Goal: Transaction & Acquisition: Purchase product/service

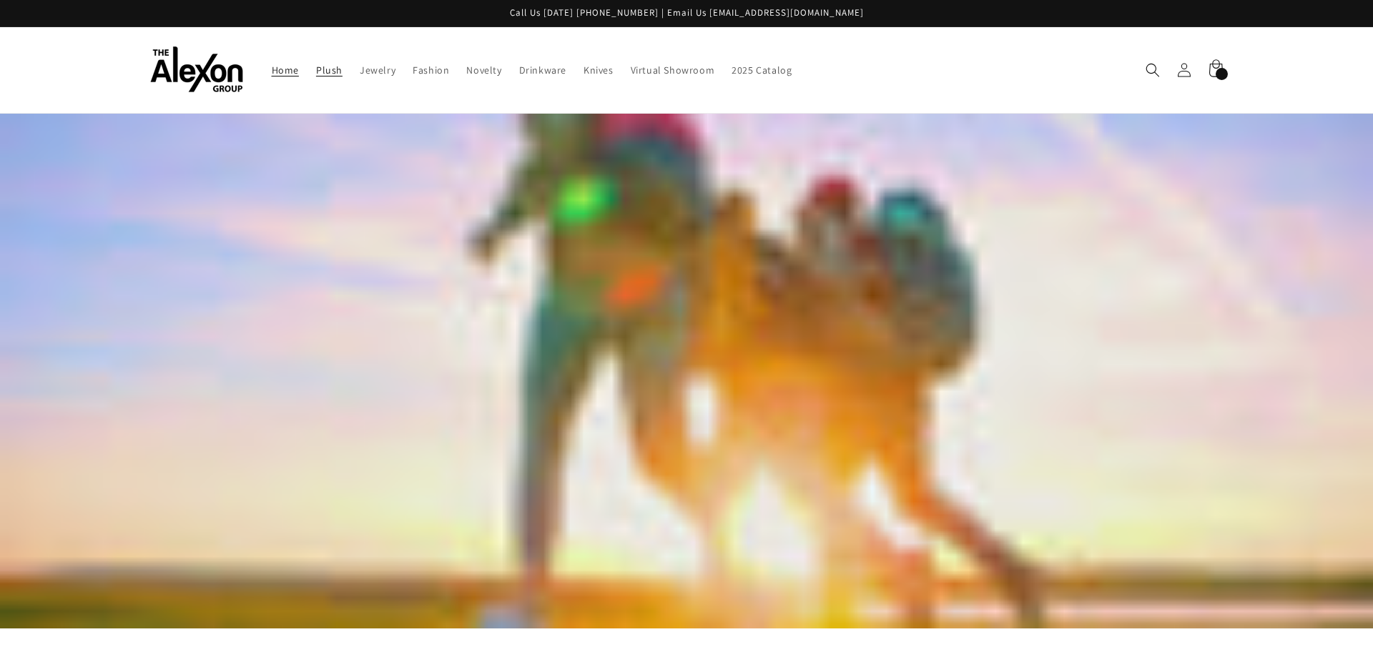
click at [335, 69] on span "Plush" at bounding box center [329, 70] width 26 height 13
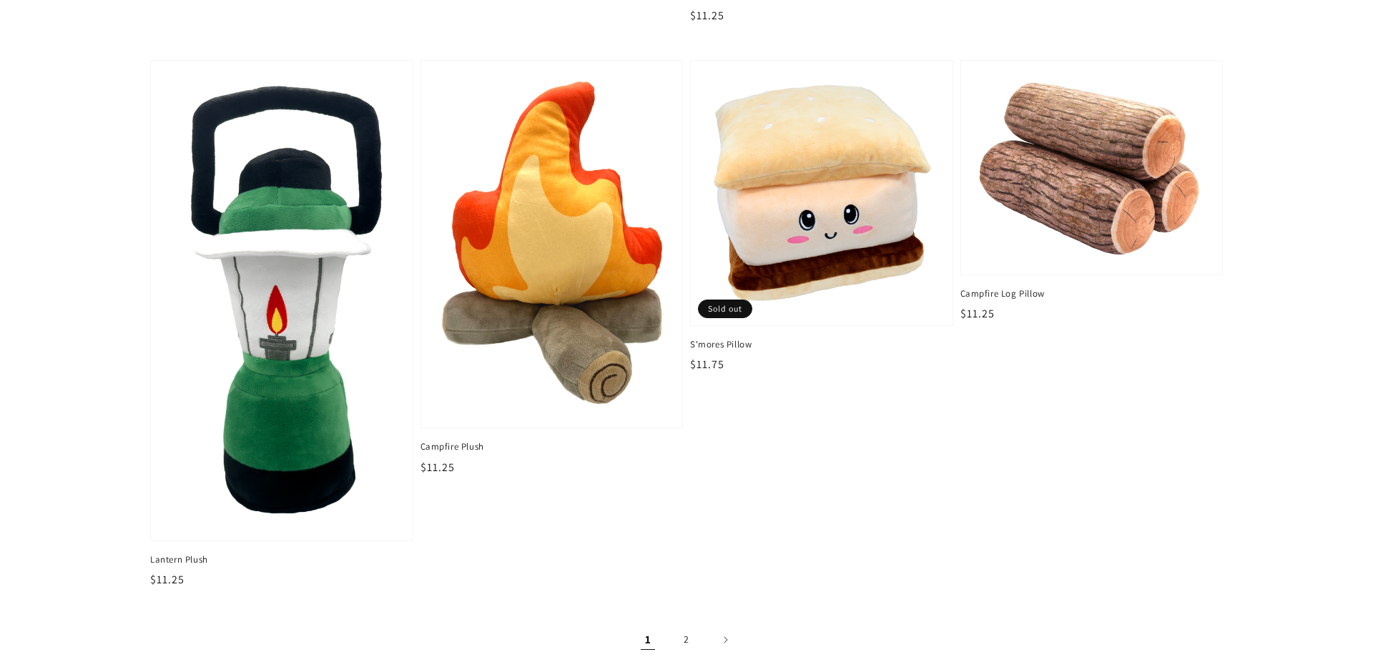
scroll to position [2189, 0]
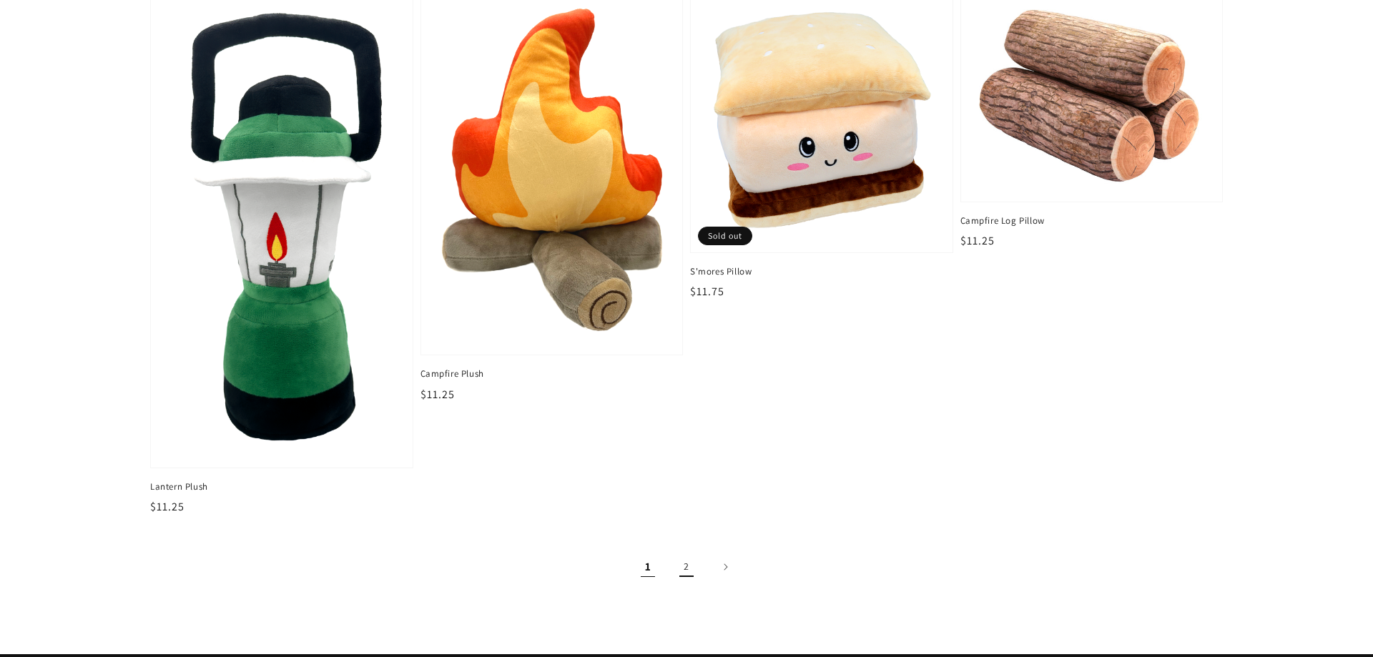
click at [687, 570] on link "2" at bounding box center [686, 566] width 31 height 31
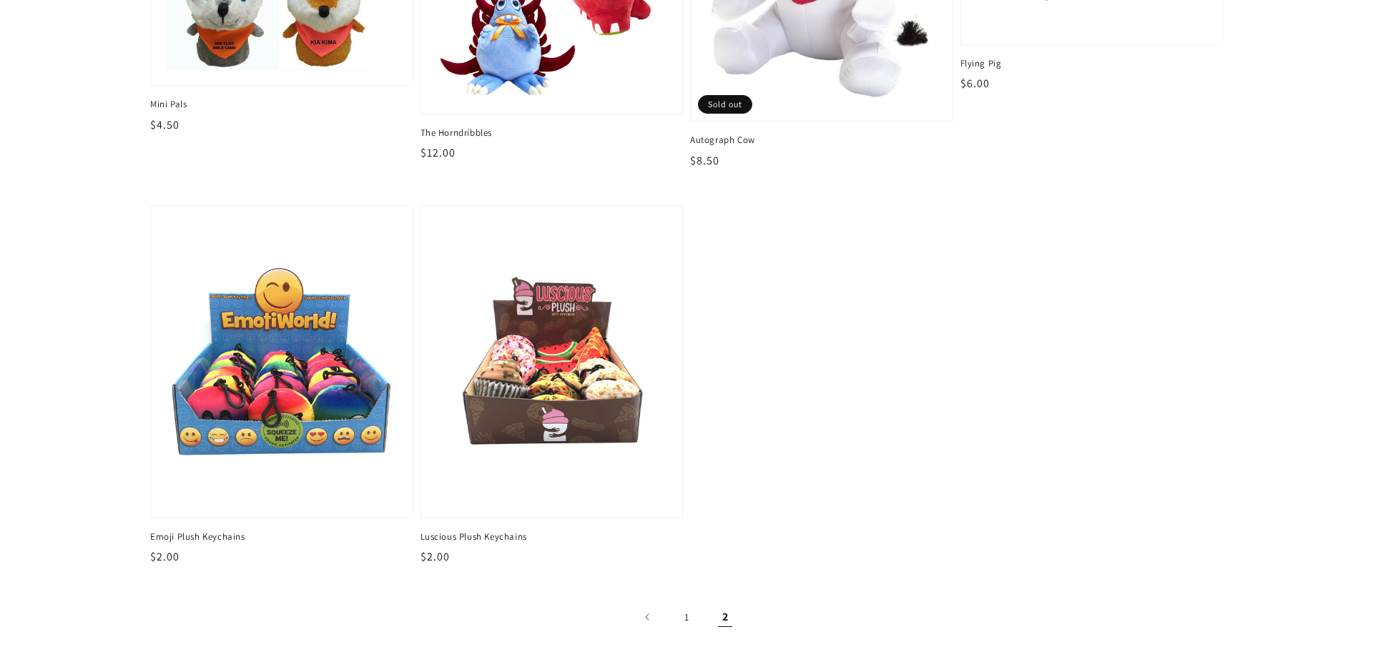
scroll to position [438, 0]
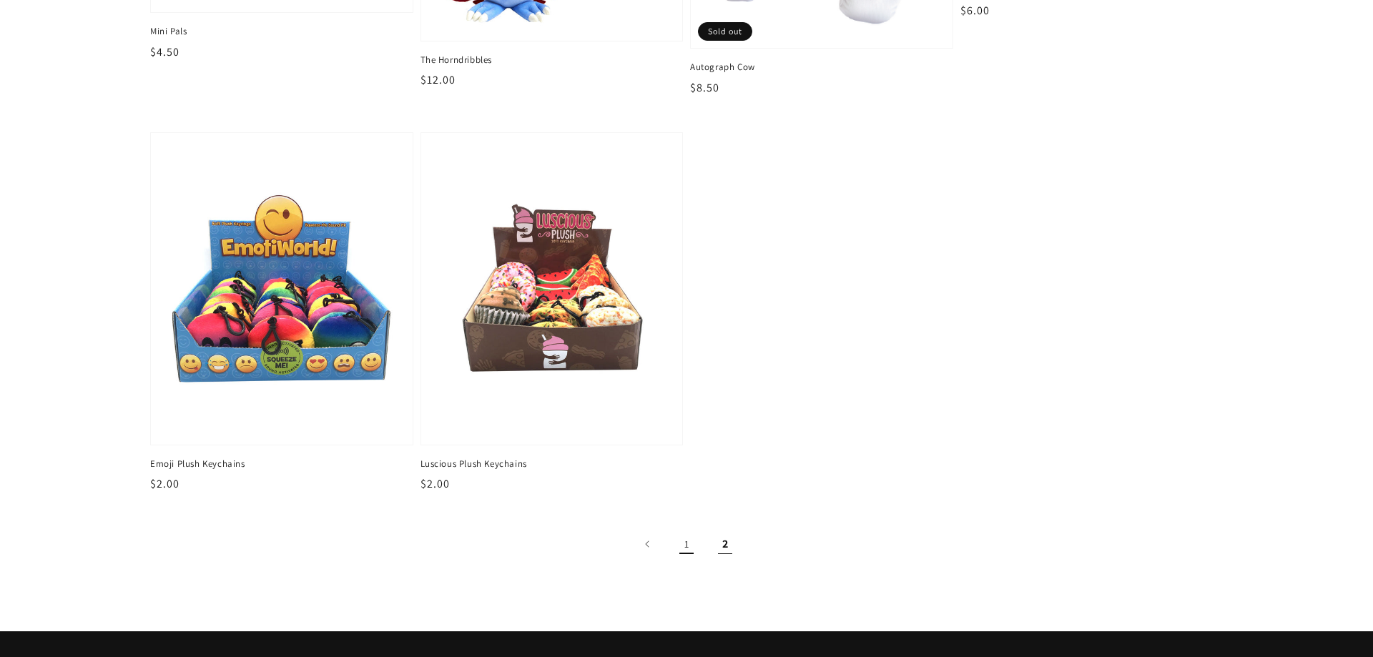
click at [682, 546] on link "1" at bounding box center [686, 544] width 31 height 31
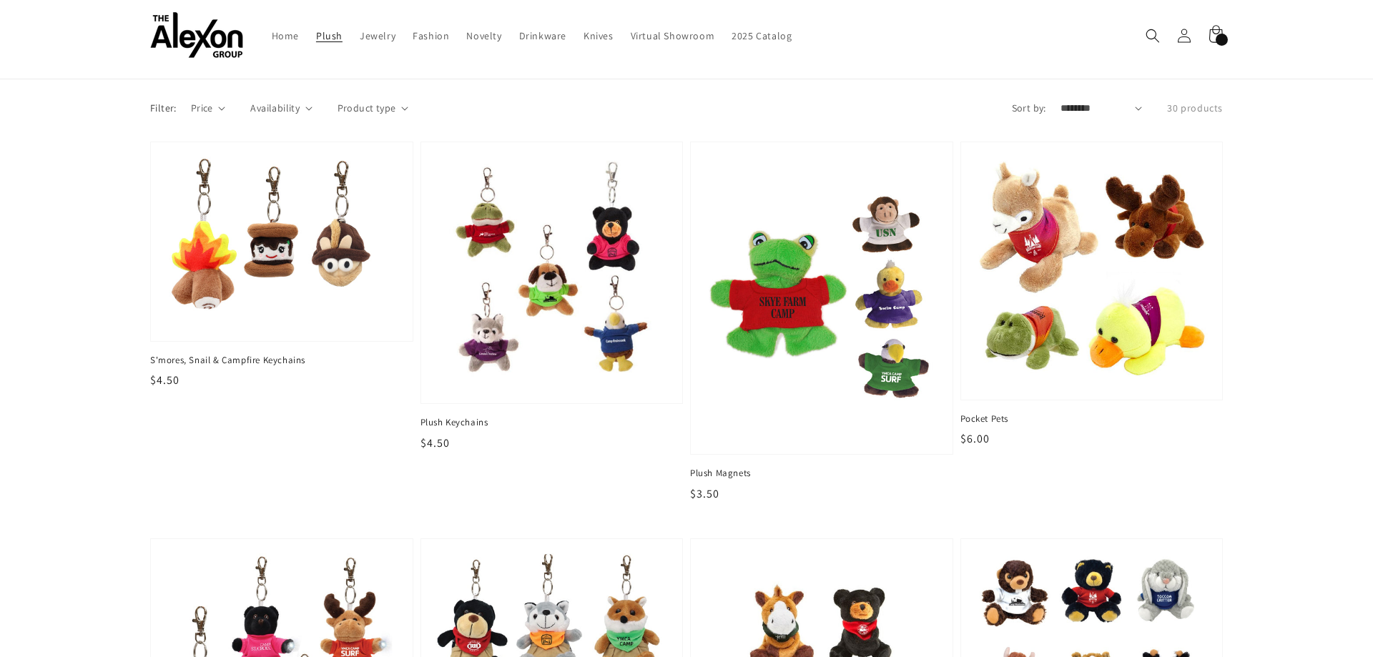
scroll to position [73, 0]
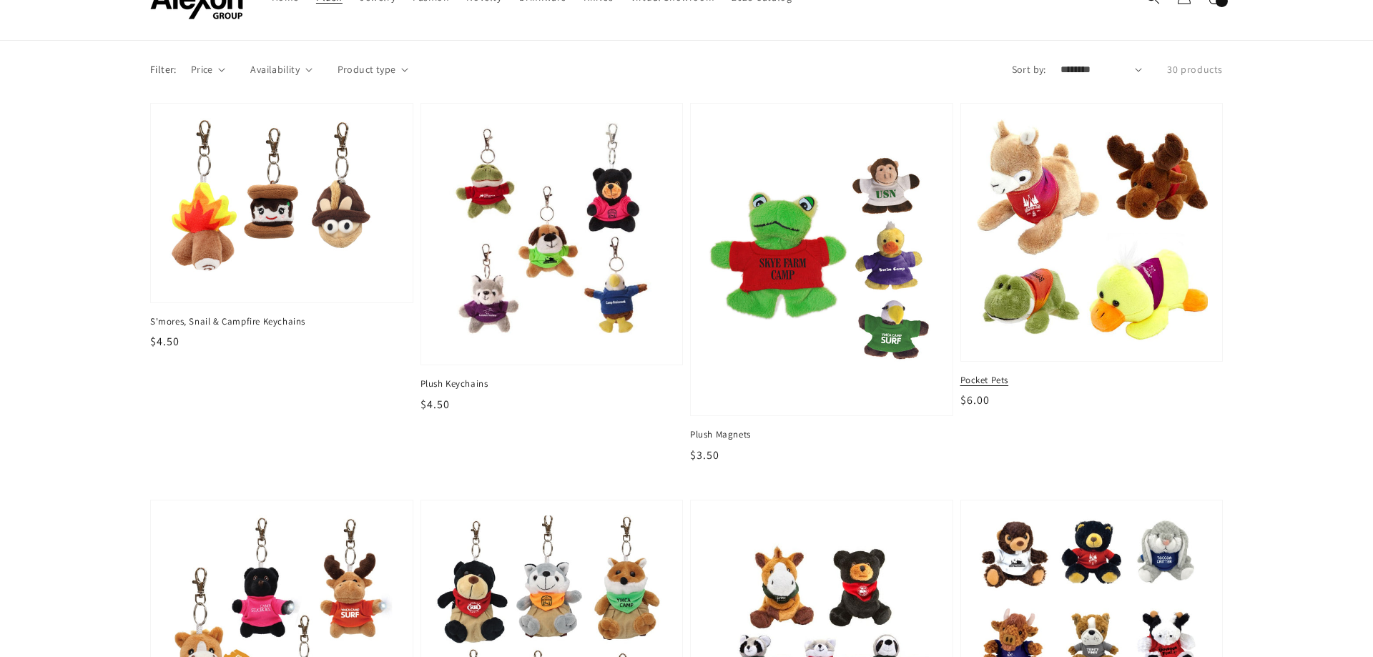
click at [1084, 263] on img at bounding box center [1092, 232] width 240 height 236
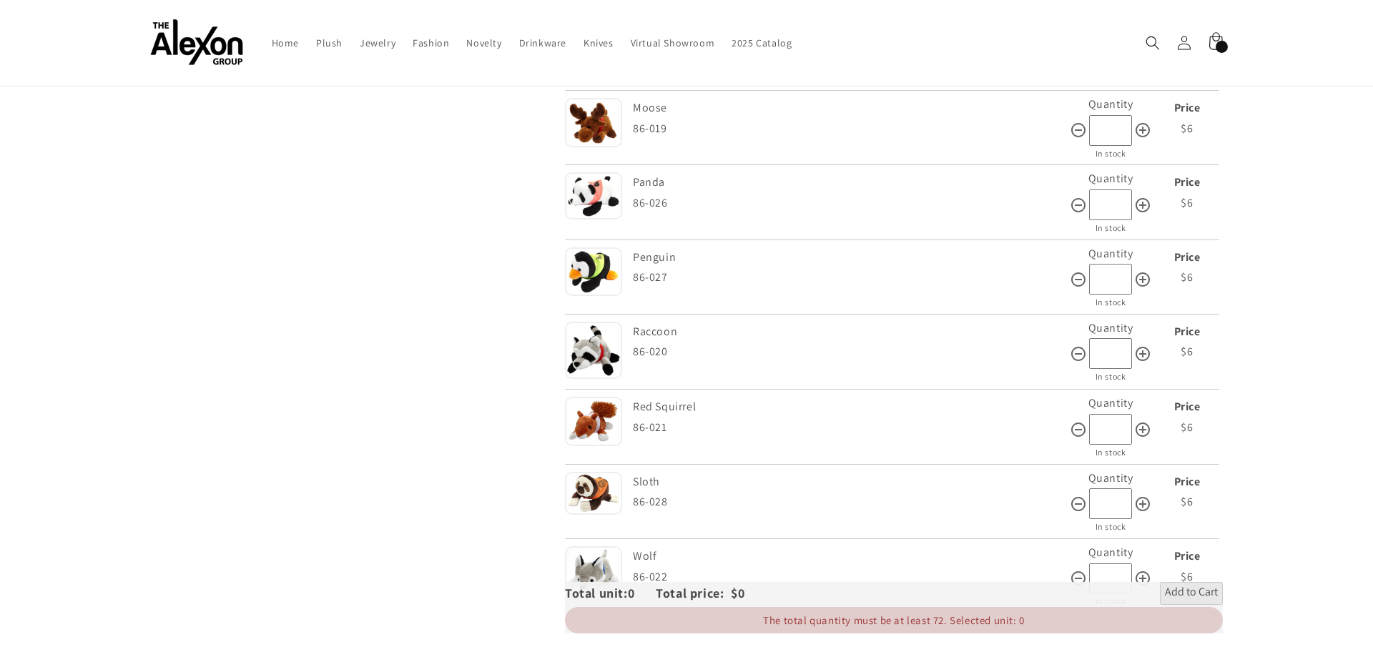
scroll to position [1240, 0]
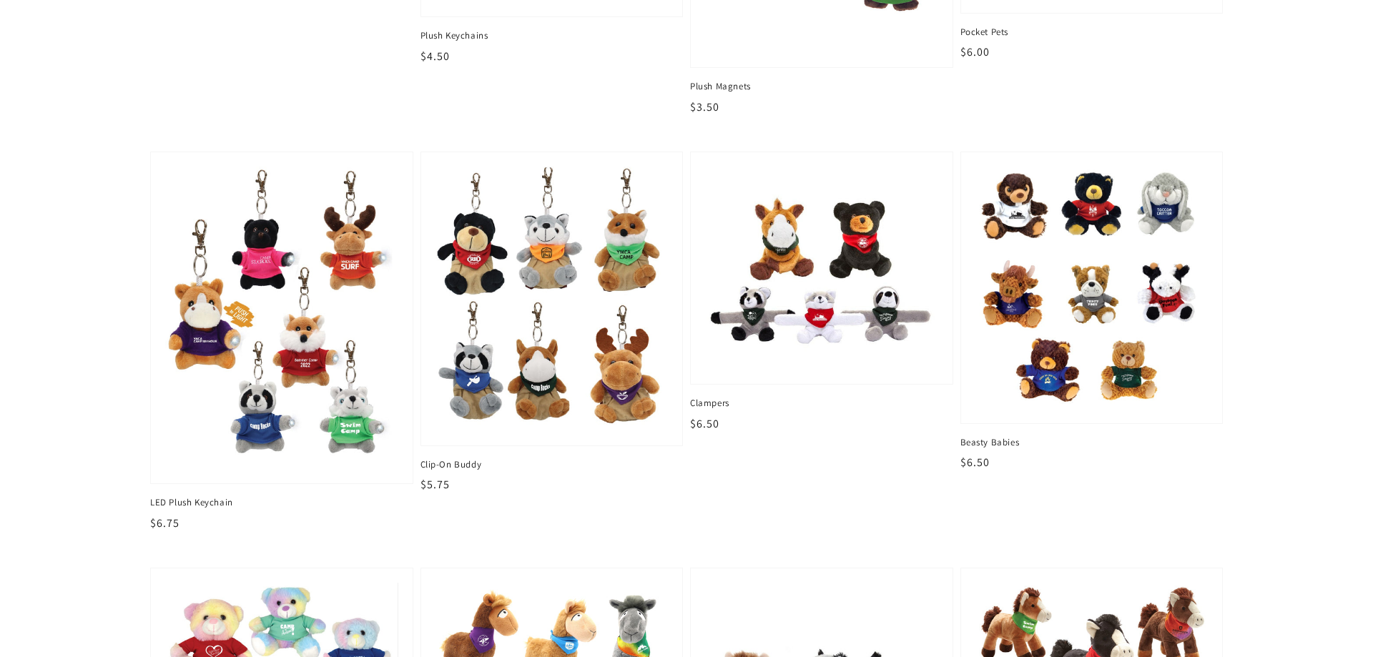
scroll to position [438, 0]
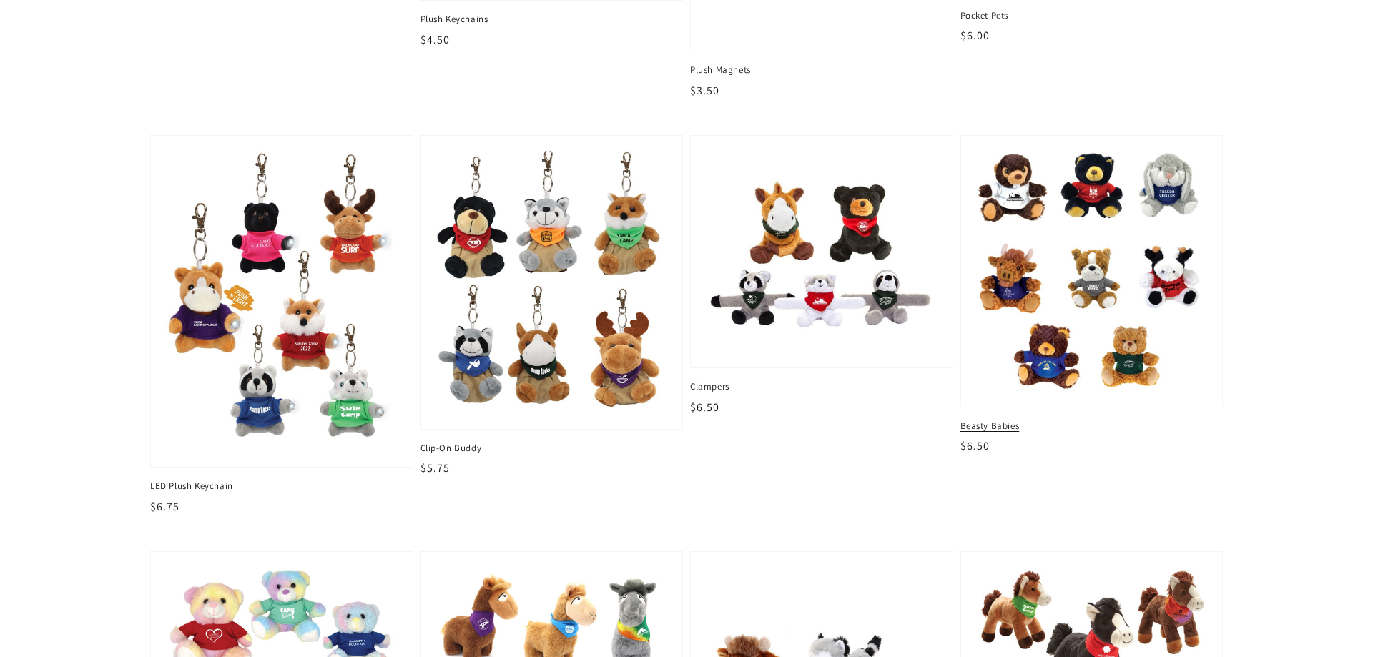
click at [1054, 230] on img at bounding box center [1092, 271] width 240 height 250
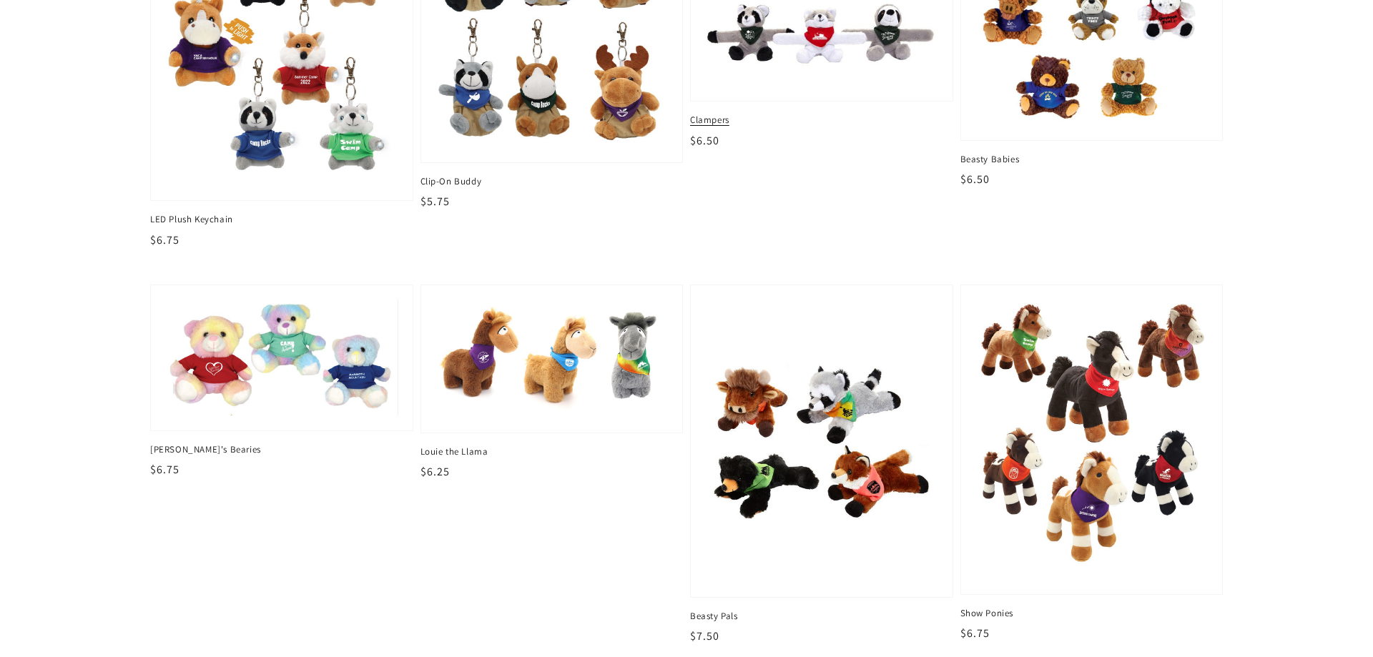
scroll to position [730, 0]
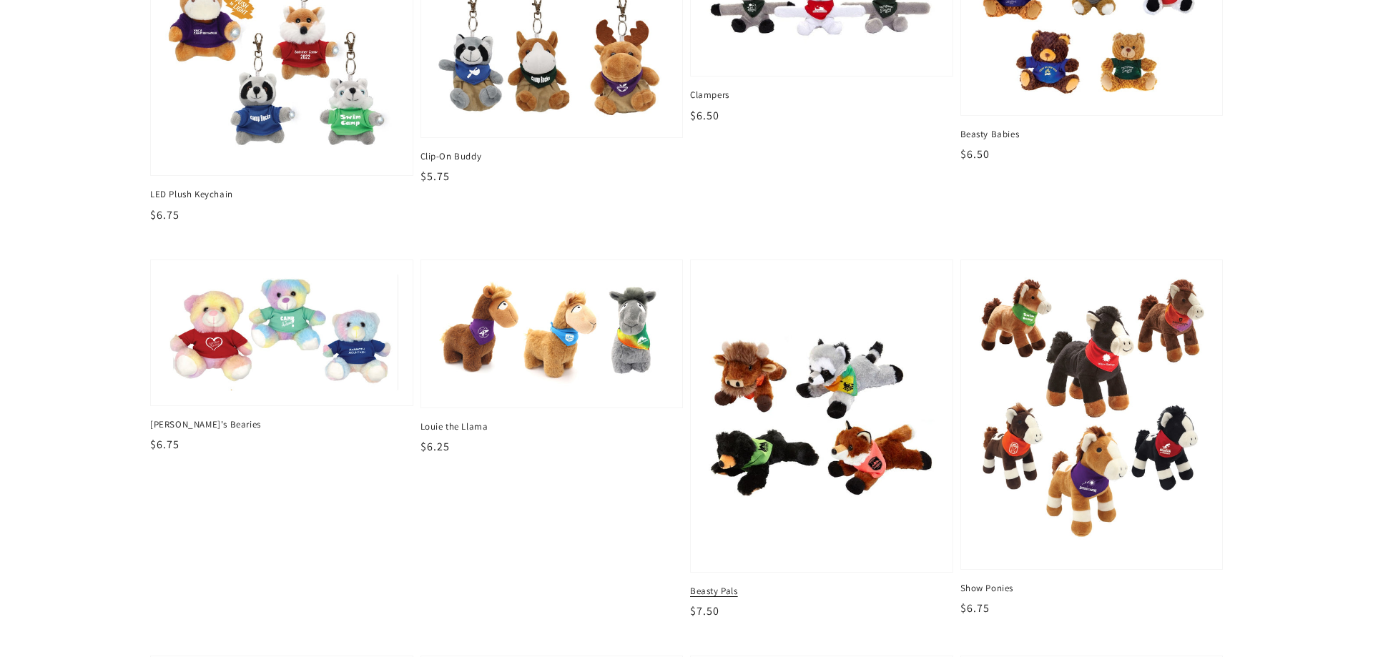
click at [800, 403] on img at bounding box center [822, 416] width 240 height 292
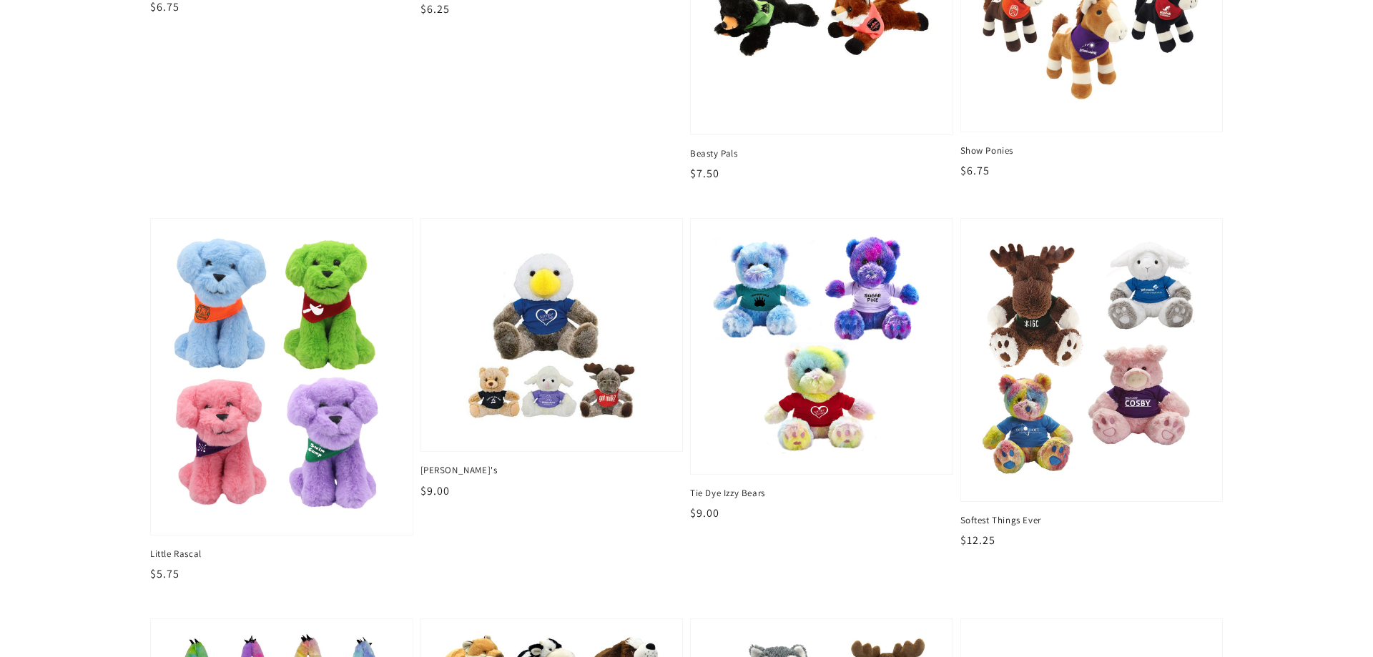
scroll to position [1240, 0]
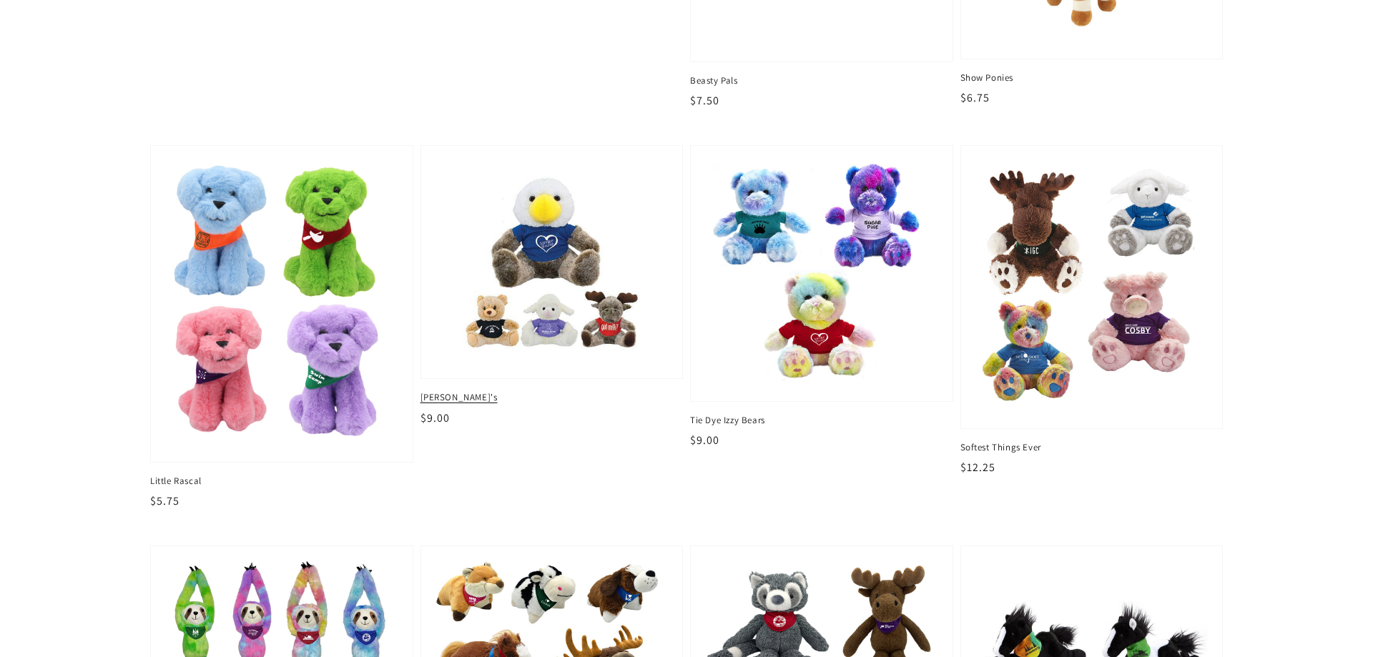
click at [583, 277] on img at bounding box center [552, 262] width 240 height 210
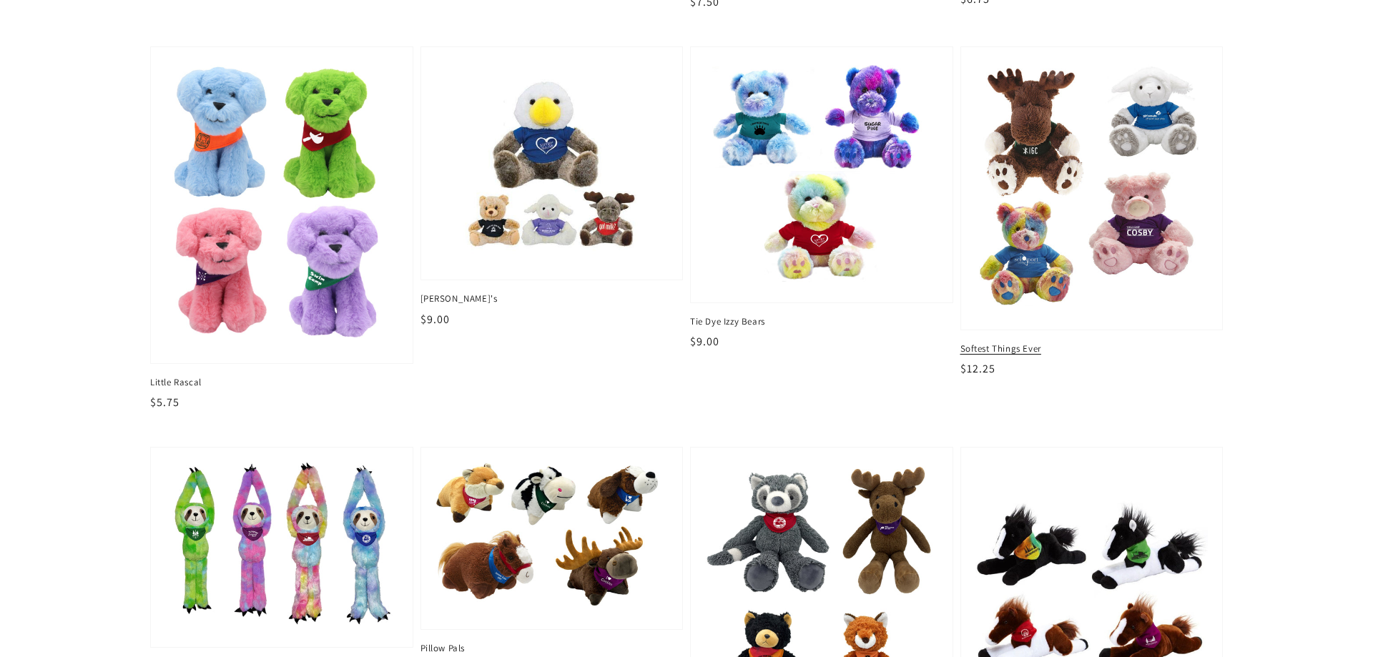
click at [1059, 124] on img at bounding box center [1092, 188] width 240 height 261
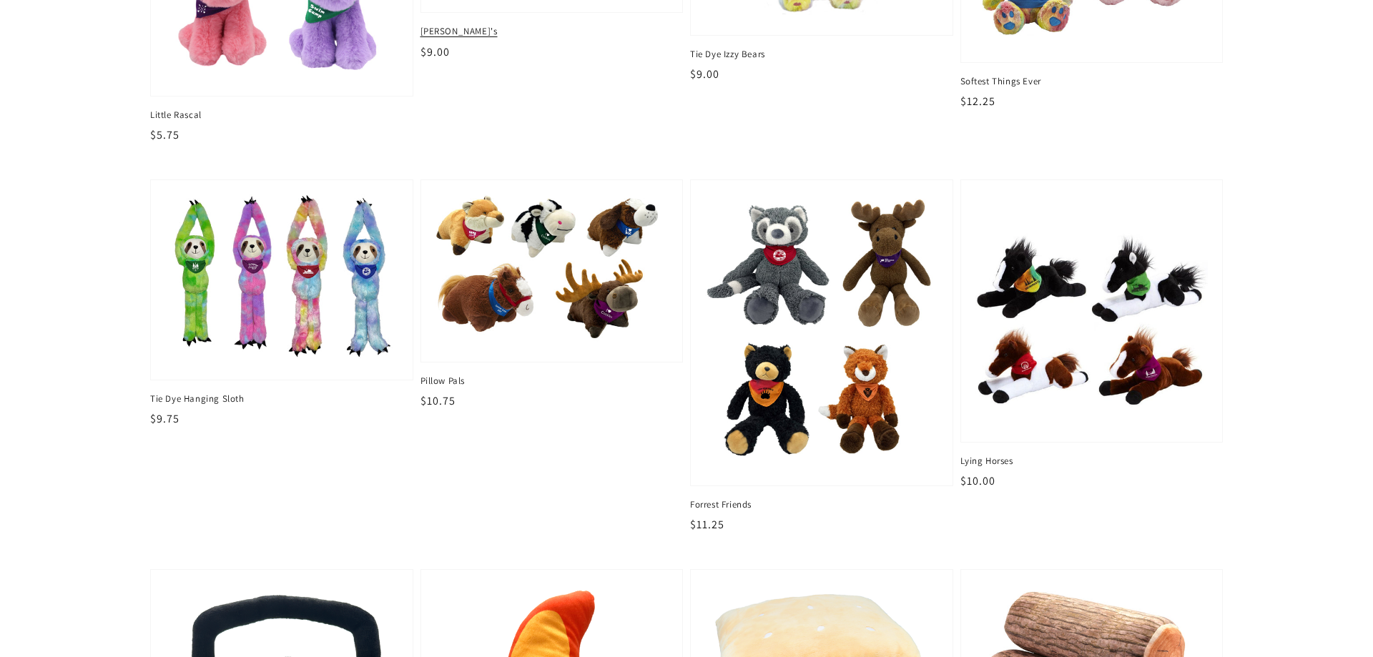
scroll to position [1631, 0]
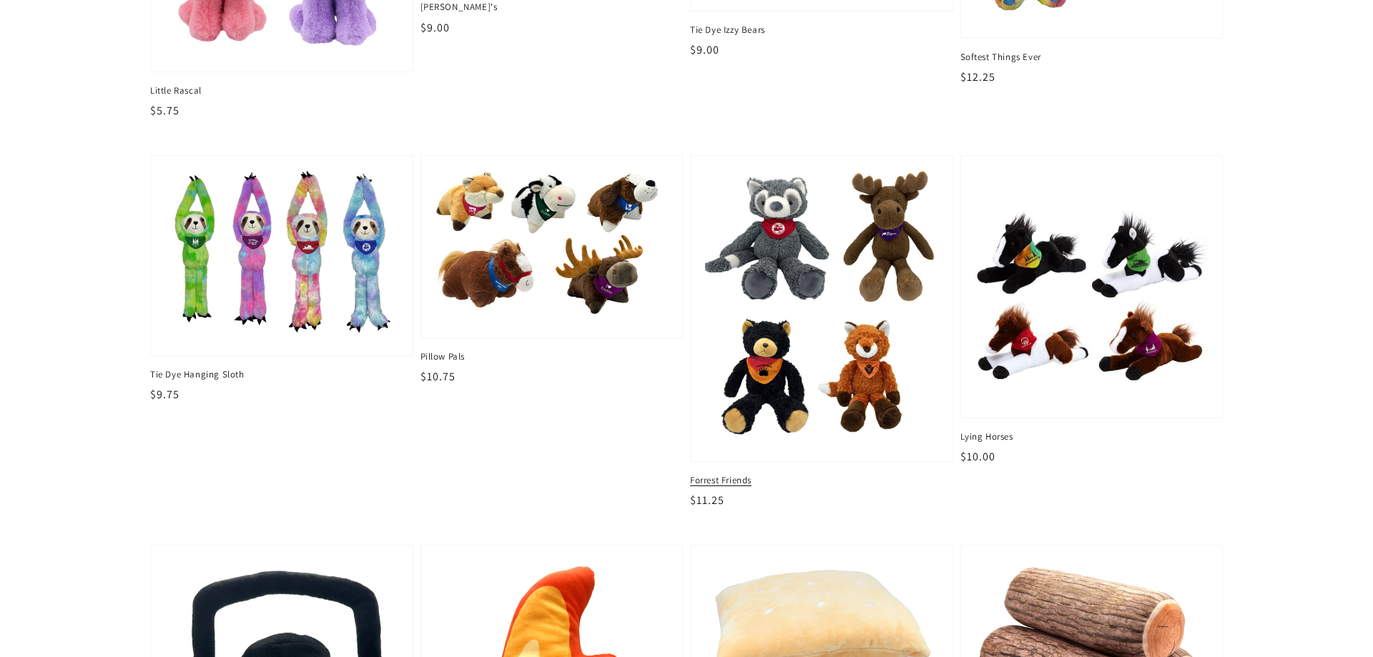
click at [814, 245] on img at bounding box center [822, 309] width 240 height 285
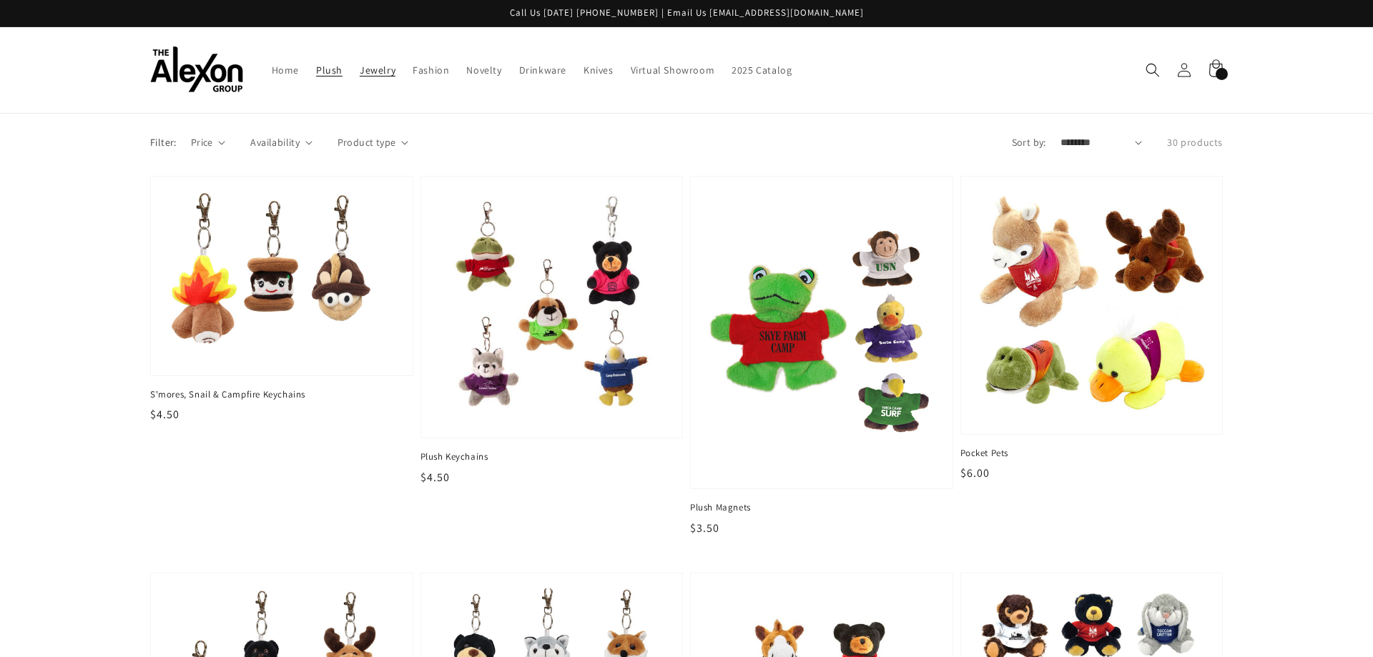
click at [384, 67] on span "Jewelry" at bounding box center [378, 70] width 36 height 13
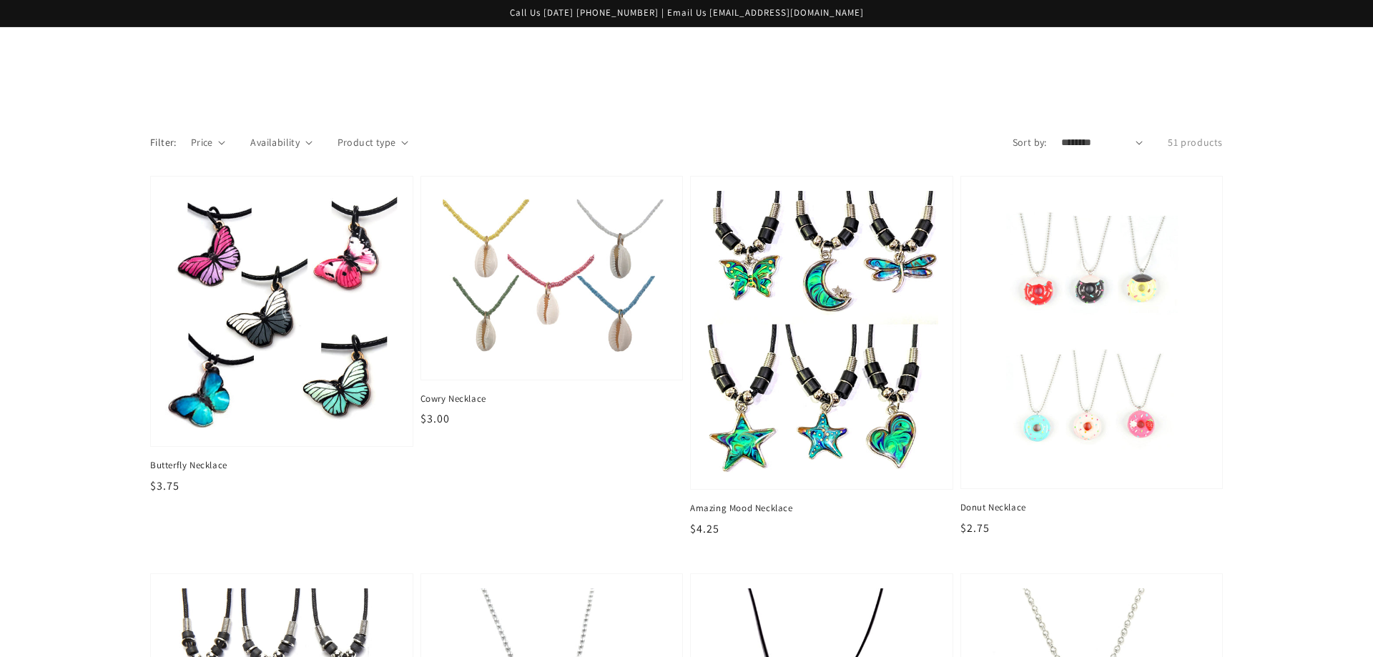
scroll to position [292, 0]
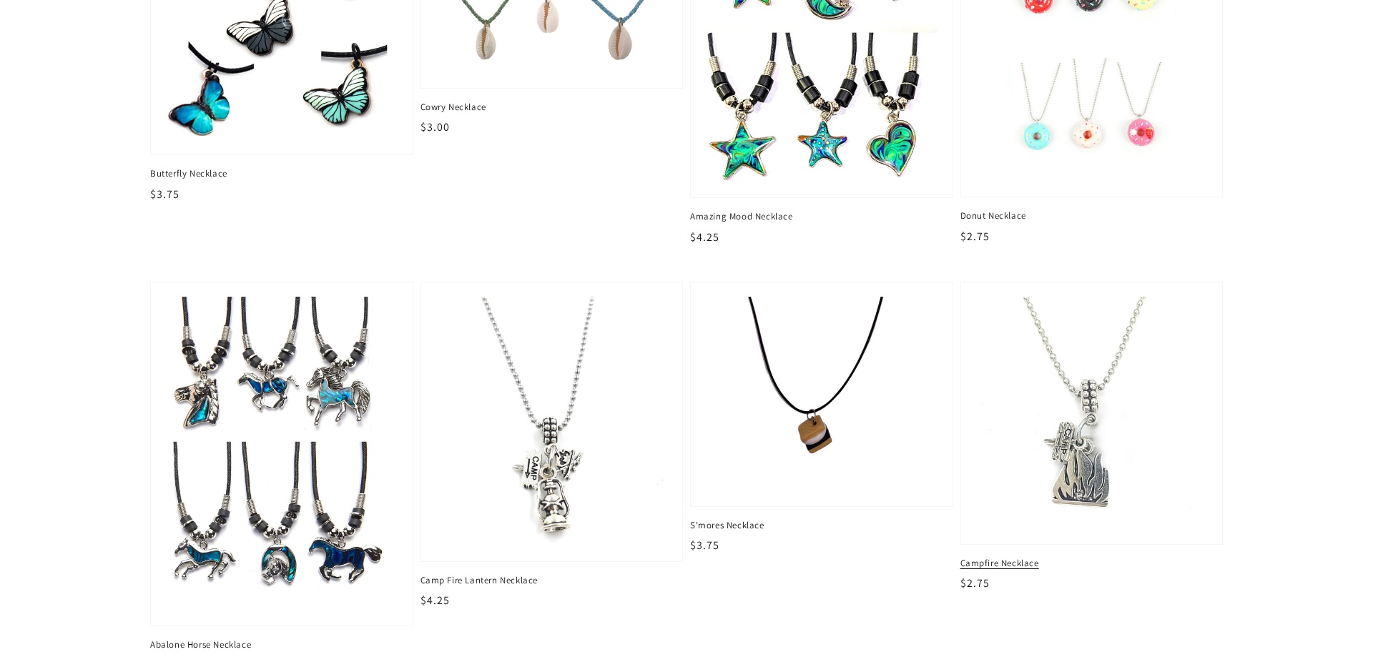
click at [1066, 451] on img at bounding box center [1092, 413] width 240 height 240
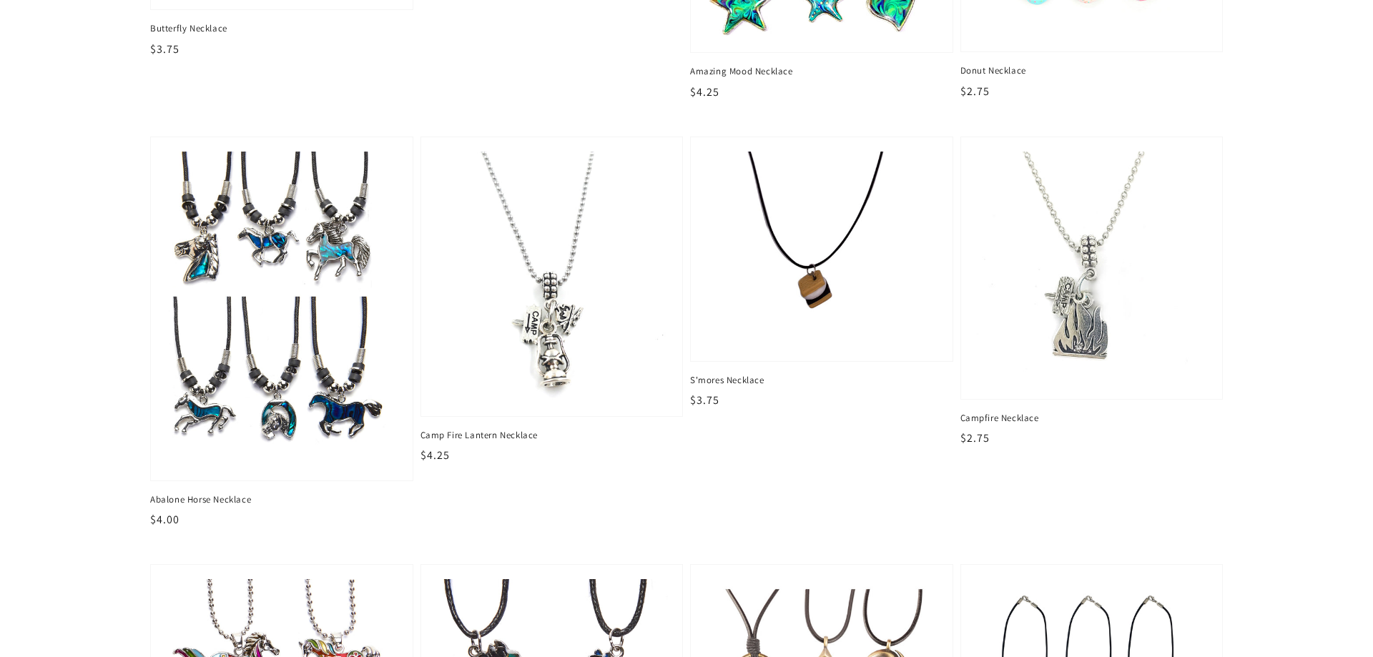
scroll to position [438, 0]
click at [815, 278] on img at bounding box center [822, 249] width 240 height 202
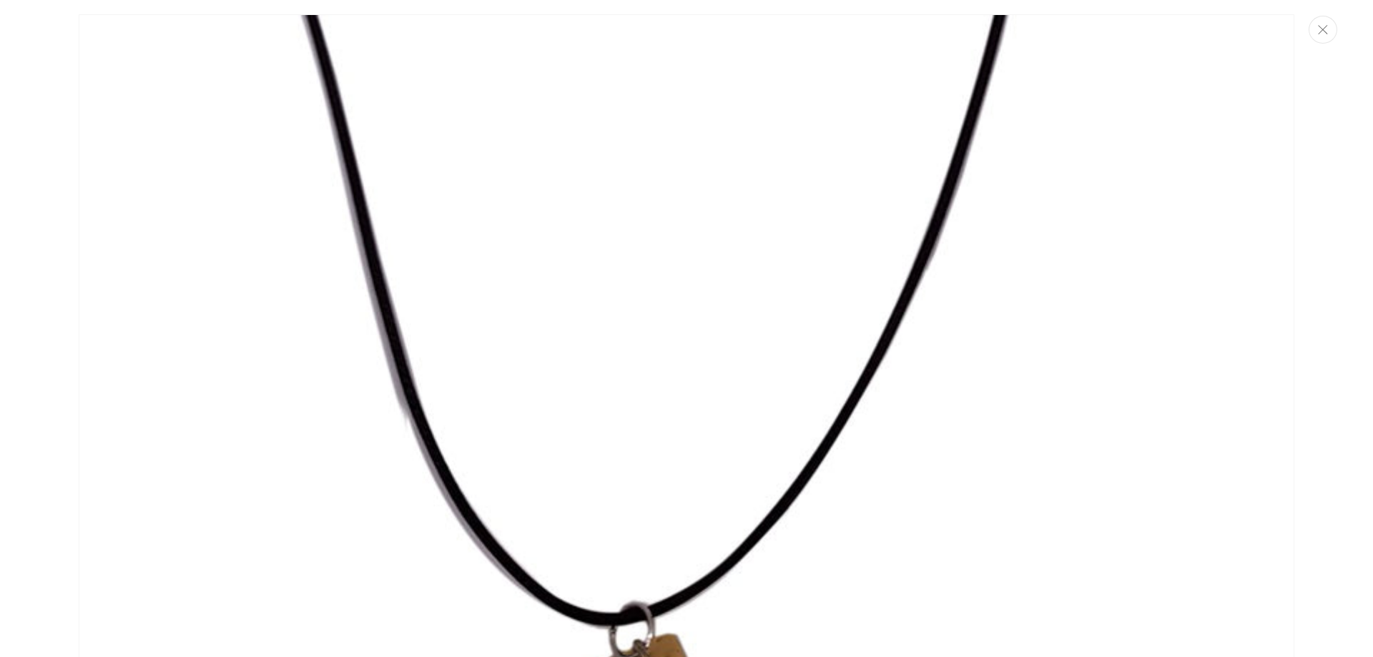
click at [1325, 38] on button "Close" at bounding box center [1323, 30] width 29 height 28
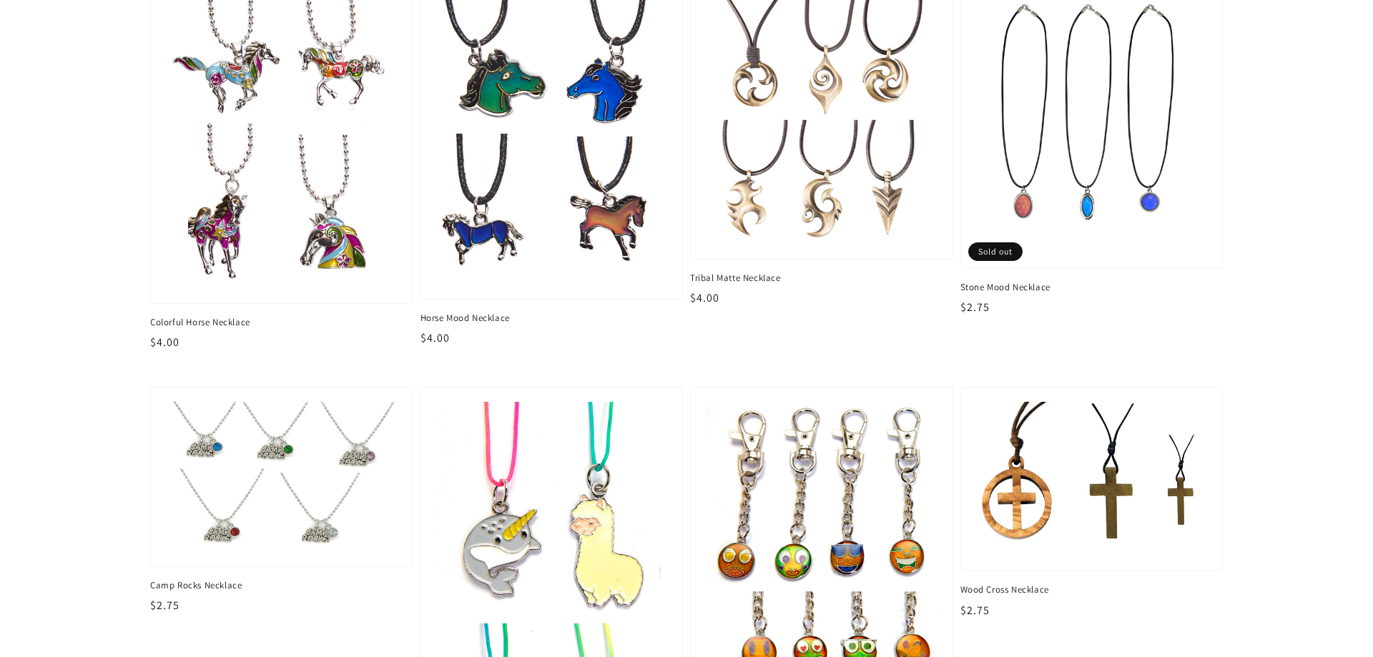
scroll to position [1094, 0]
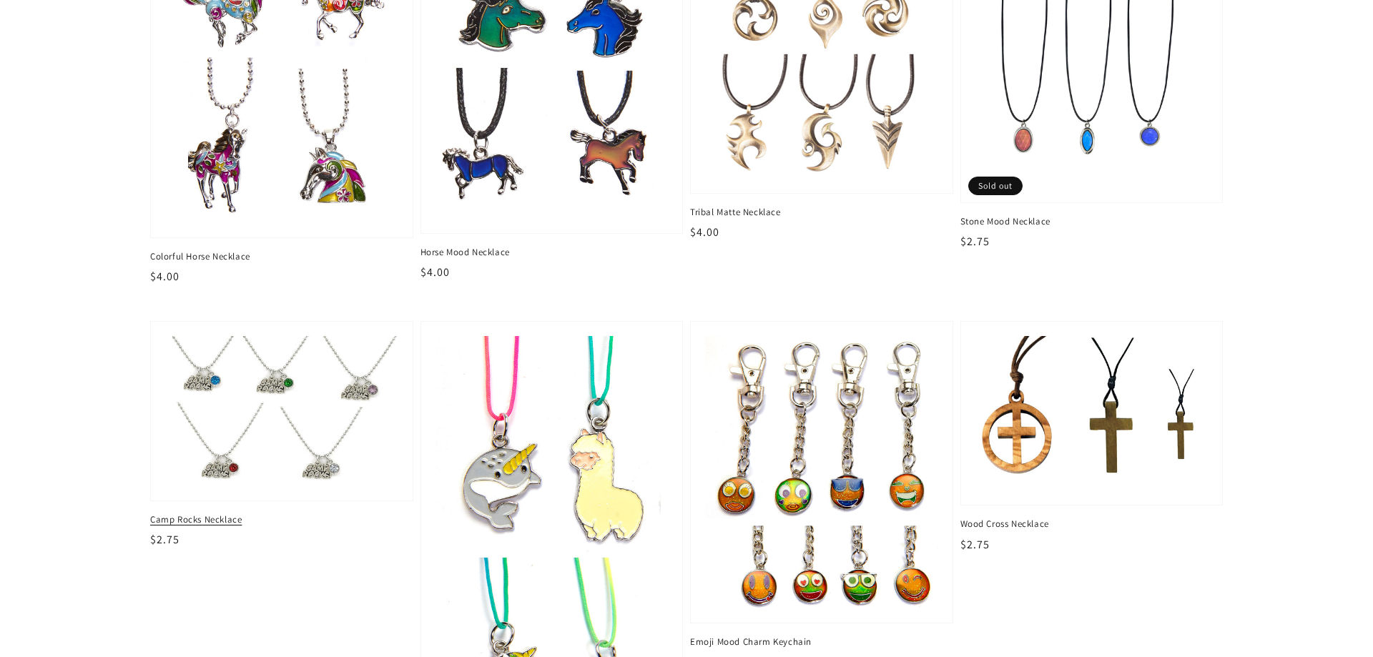
click at [312, 371] on img at bounding box center [282, 411] width 240 height 154
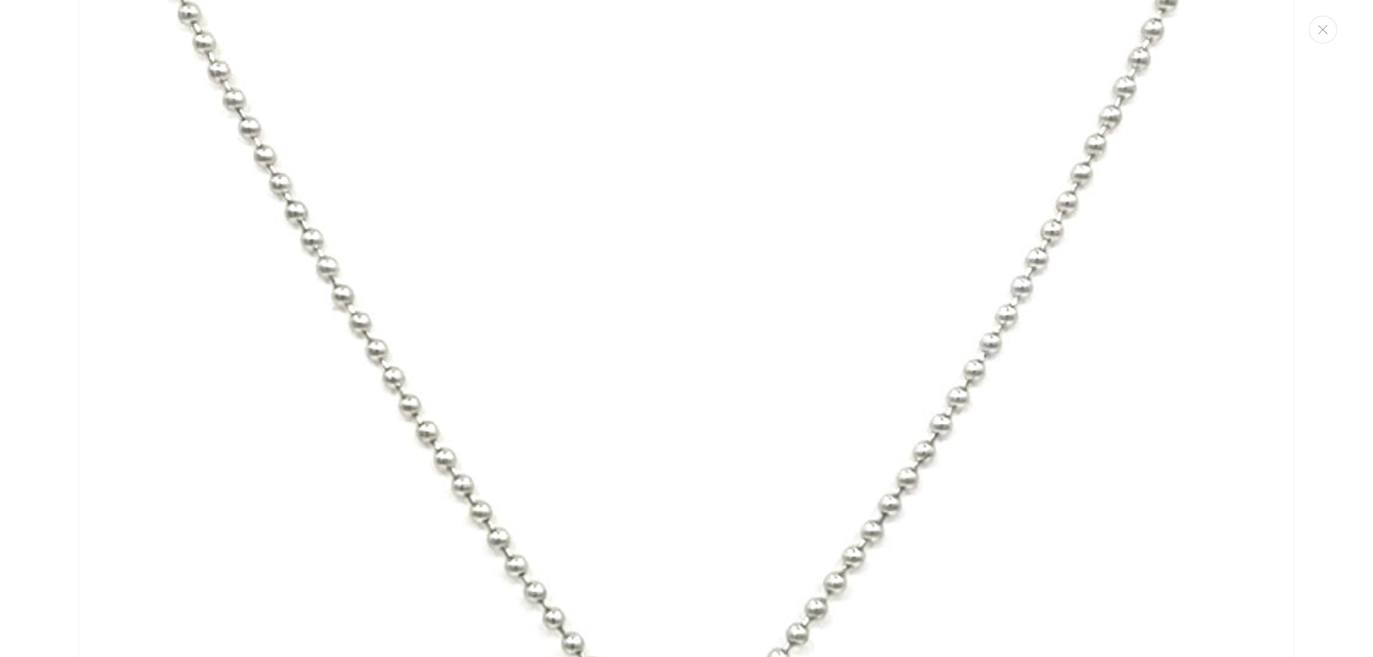
scroll to position [4340, 0]
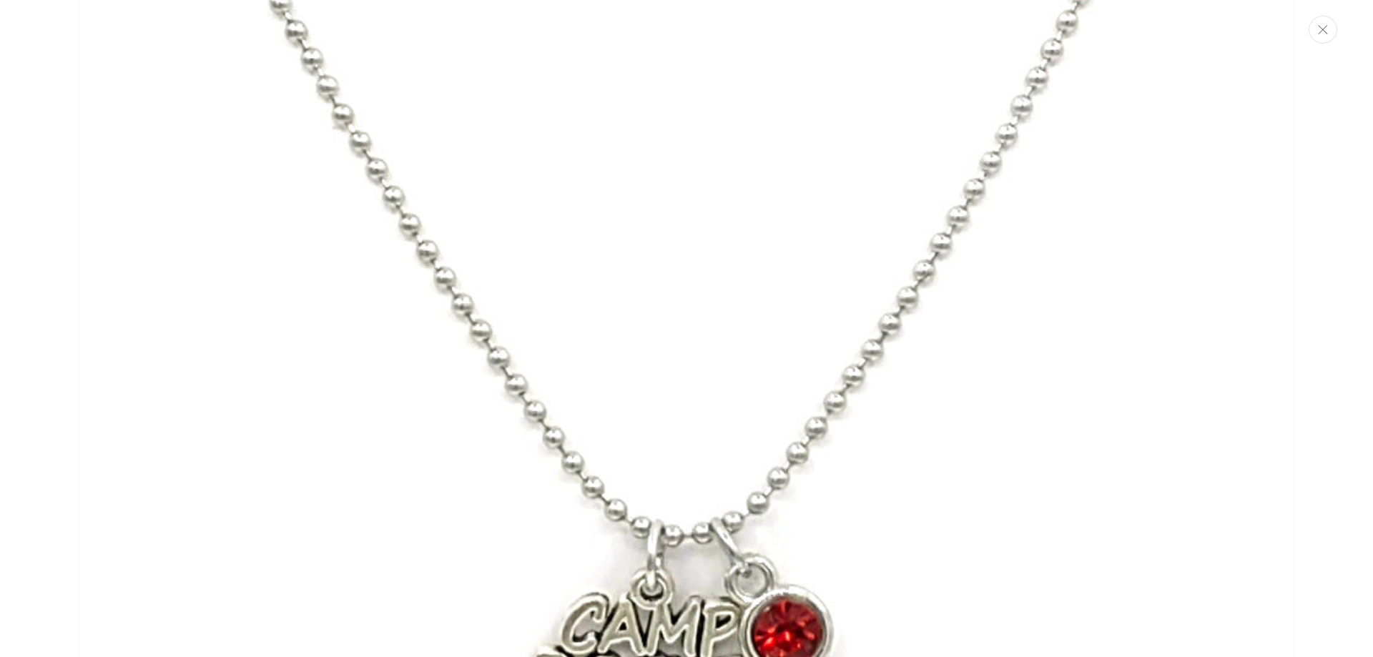
click at [1319, 34] on icon "Close" at bounding box center [1322, 29] width 9 height 9
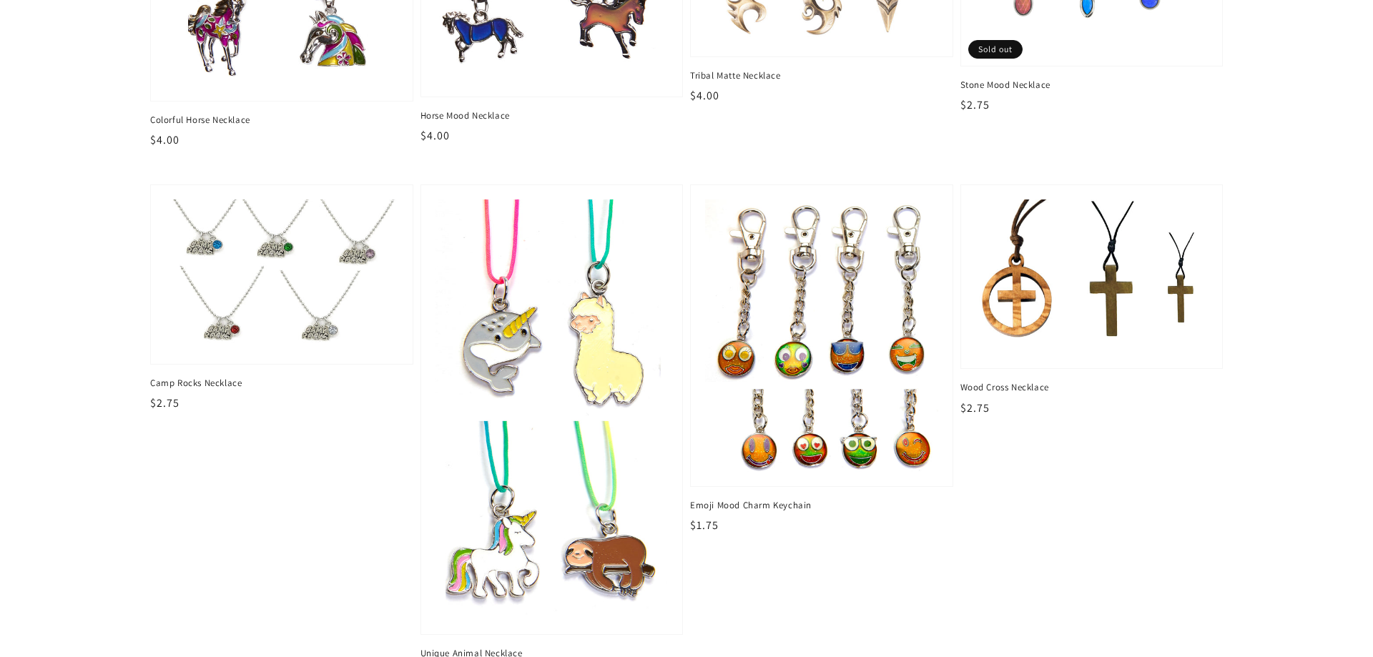
scroll to position [1266, 0]
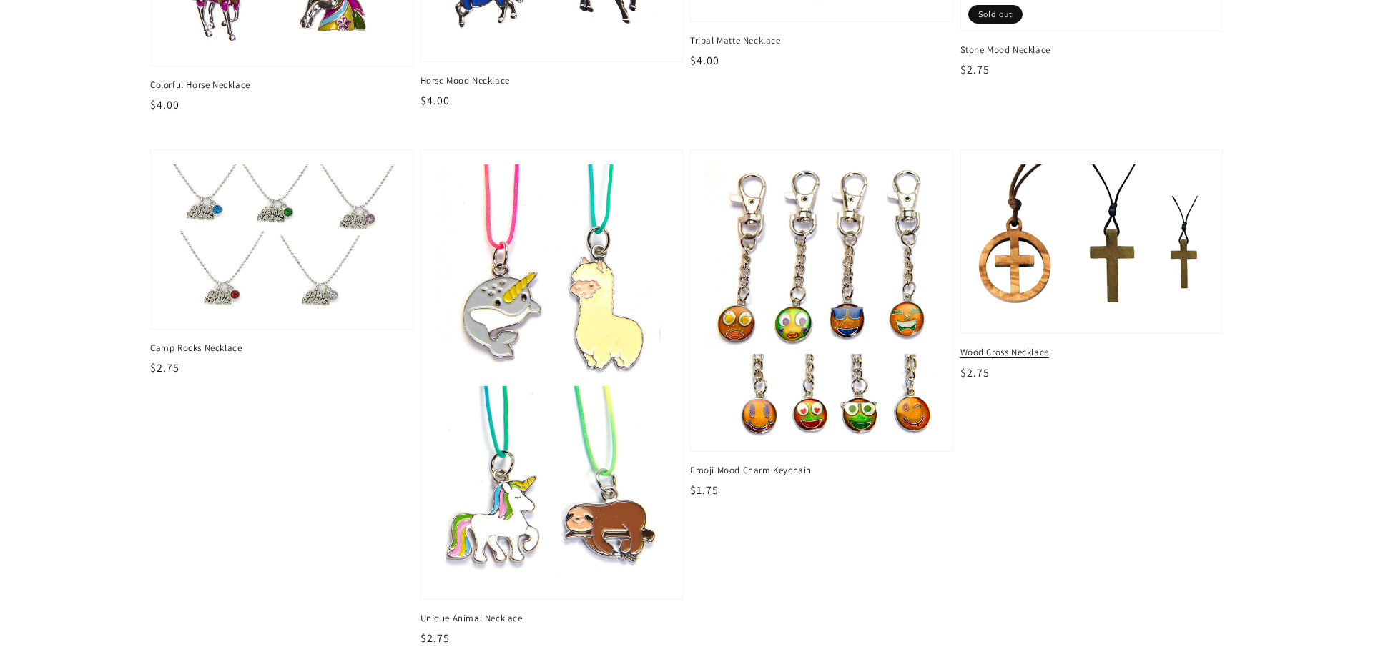
click at [1056, 249] on img at bounding box center [1092, 241] width 240 height 159
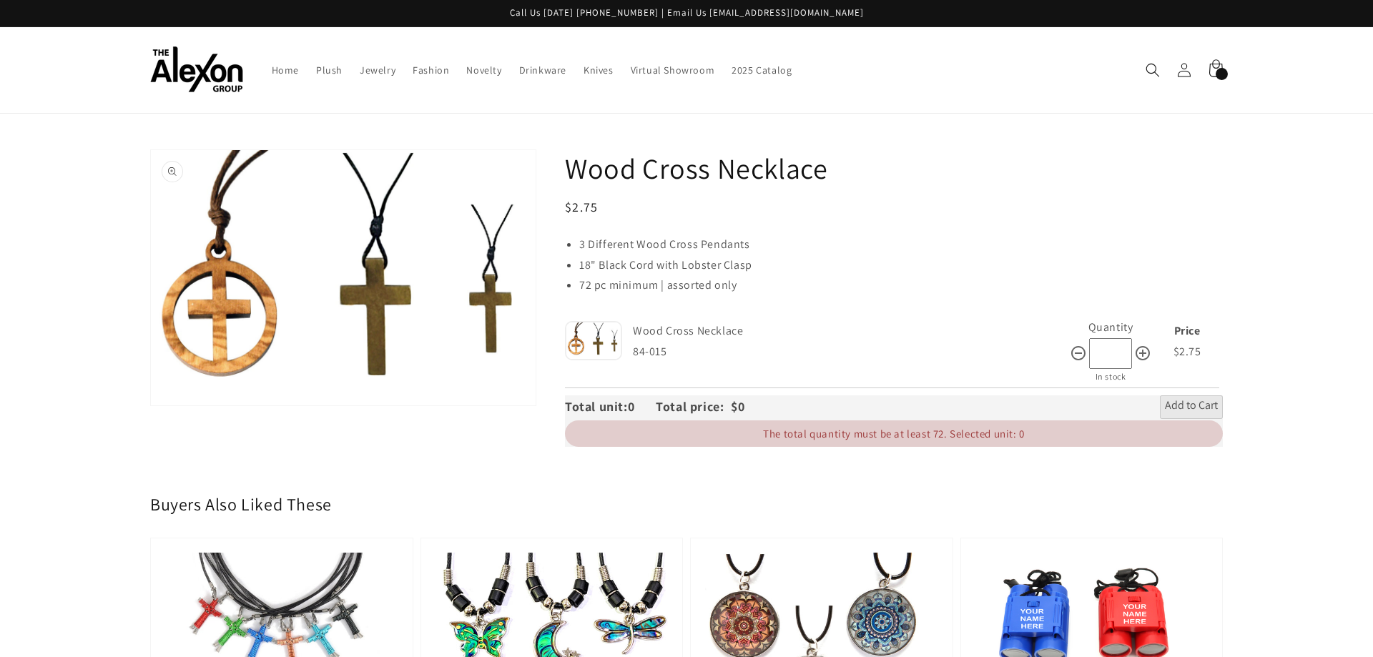
click at [175, 176] on button "Open media 1 in gallery view" at bounding box center [343, 277] width 385 height 255
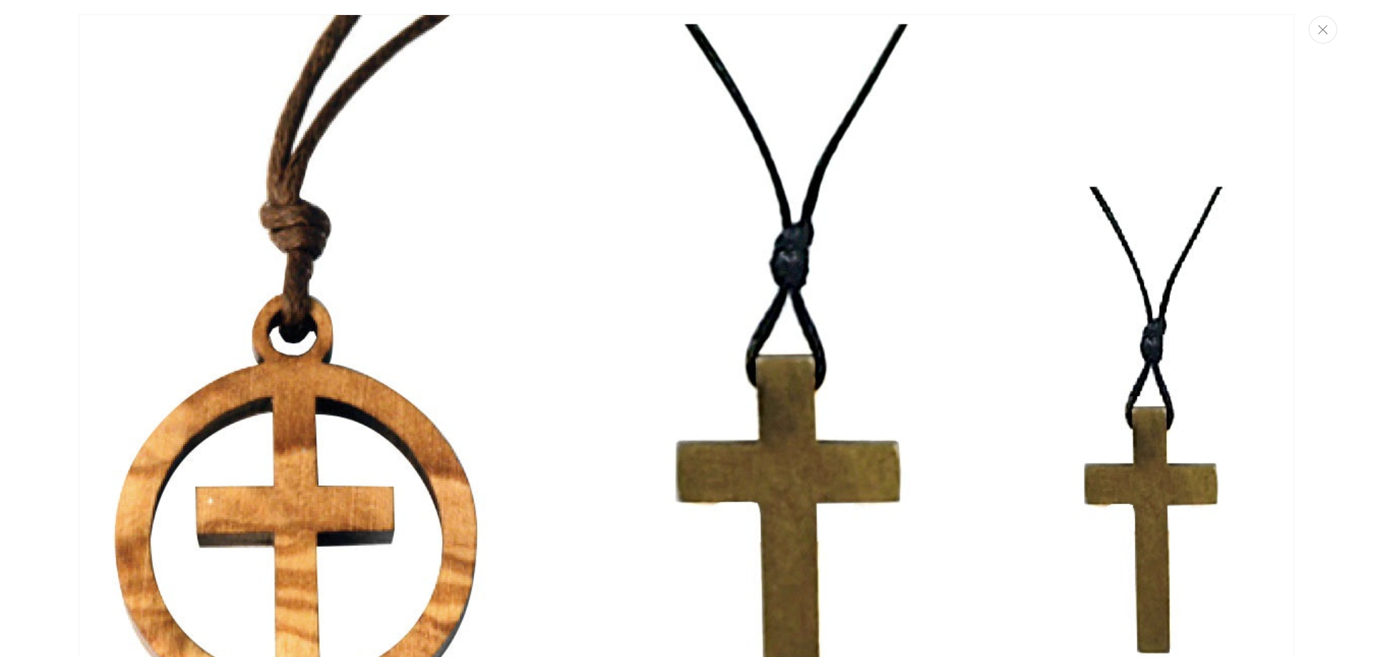
click at [1320, 32] on icon "Close" at bounding box center [1323, 29] width 10 height 9
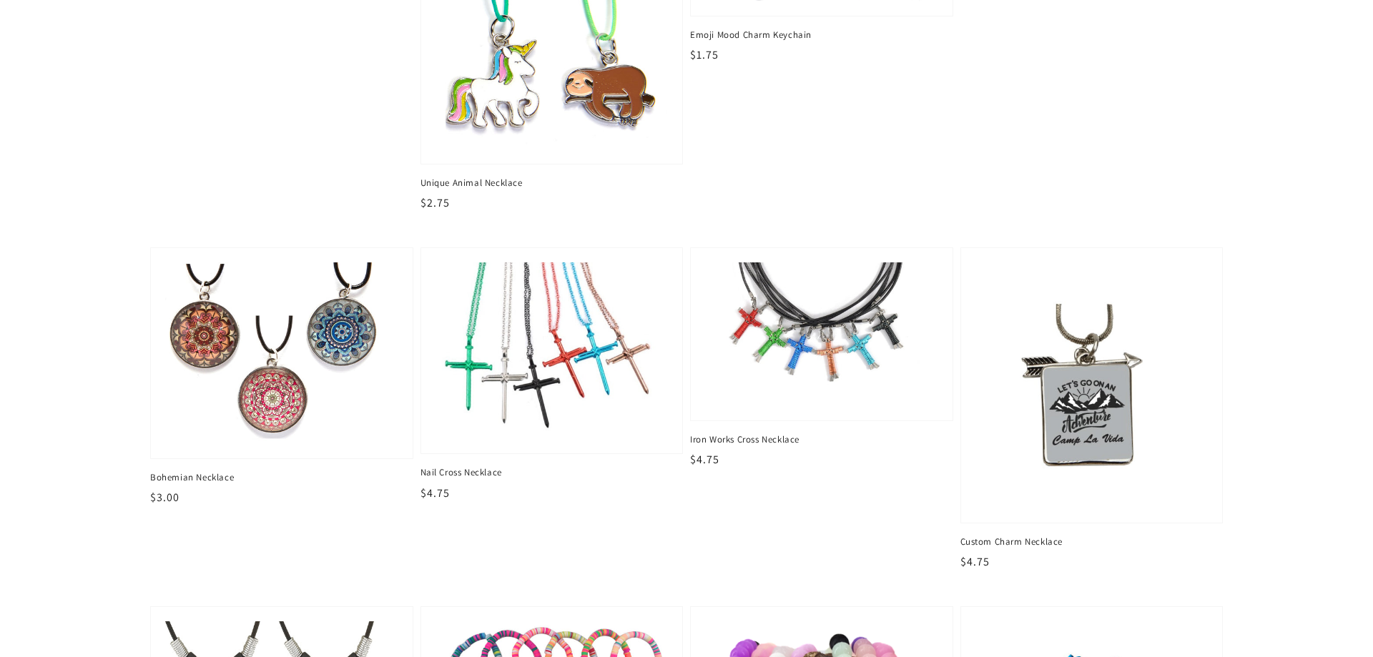
scroll to position [1730, 0]
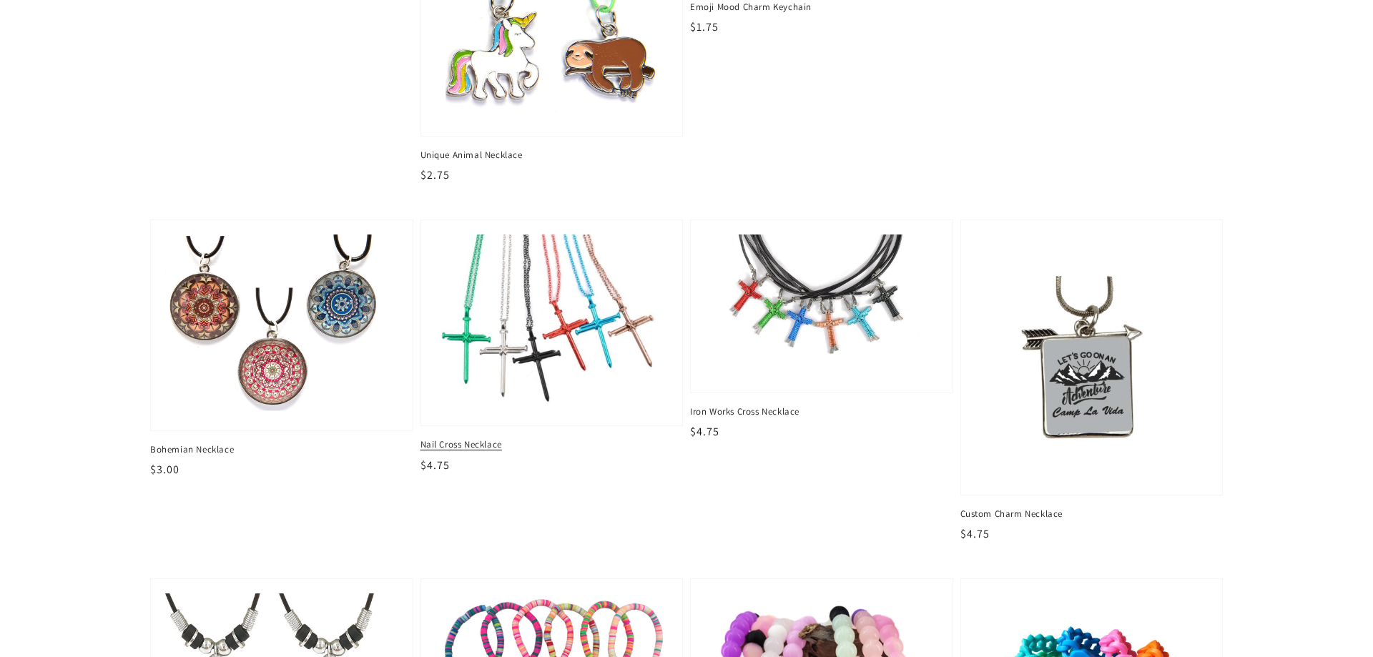
click at [514, 333] on img at bounding box center [552, 323] width 240 height 182
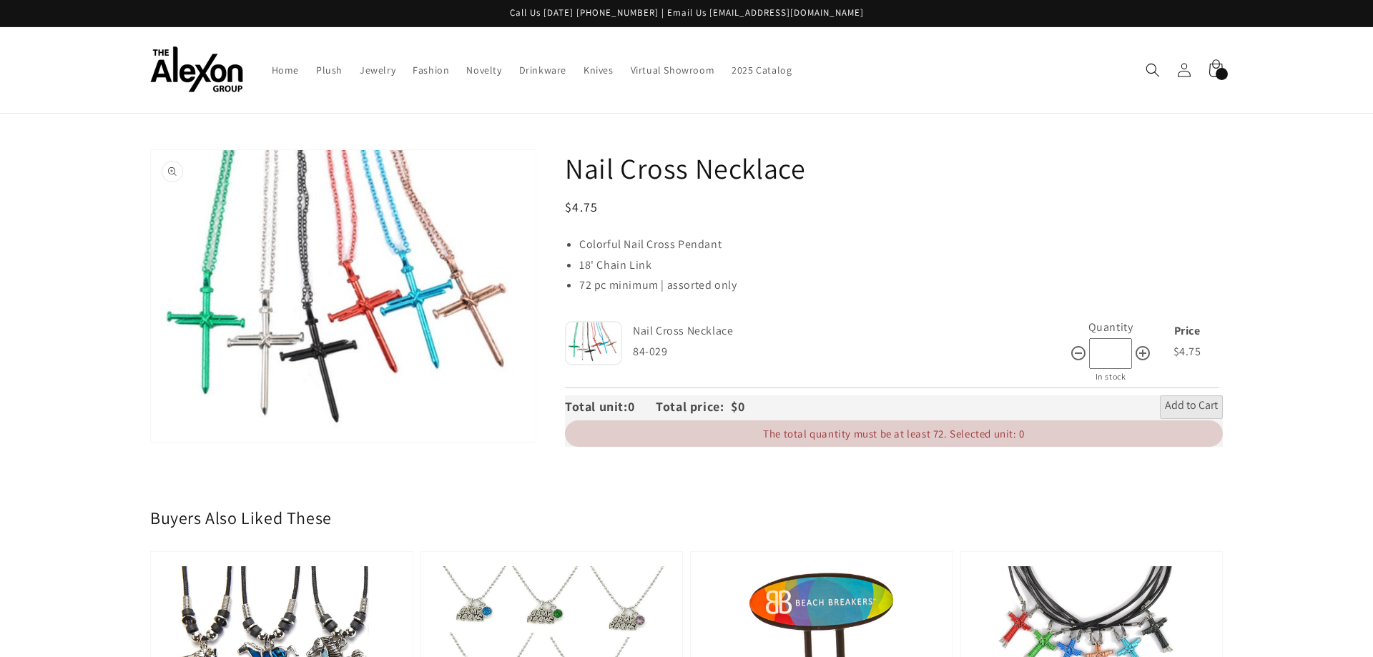
click at [172, 172] on button "Open media 1 in gallery view" at bounding box center [343, 296] width 385 height 292
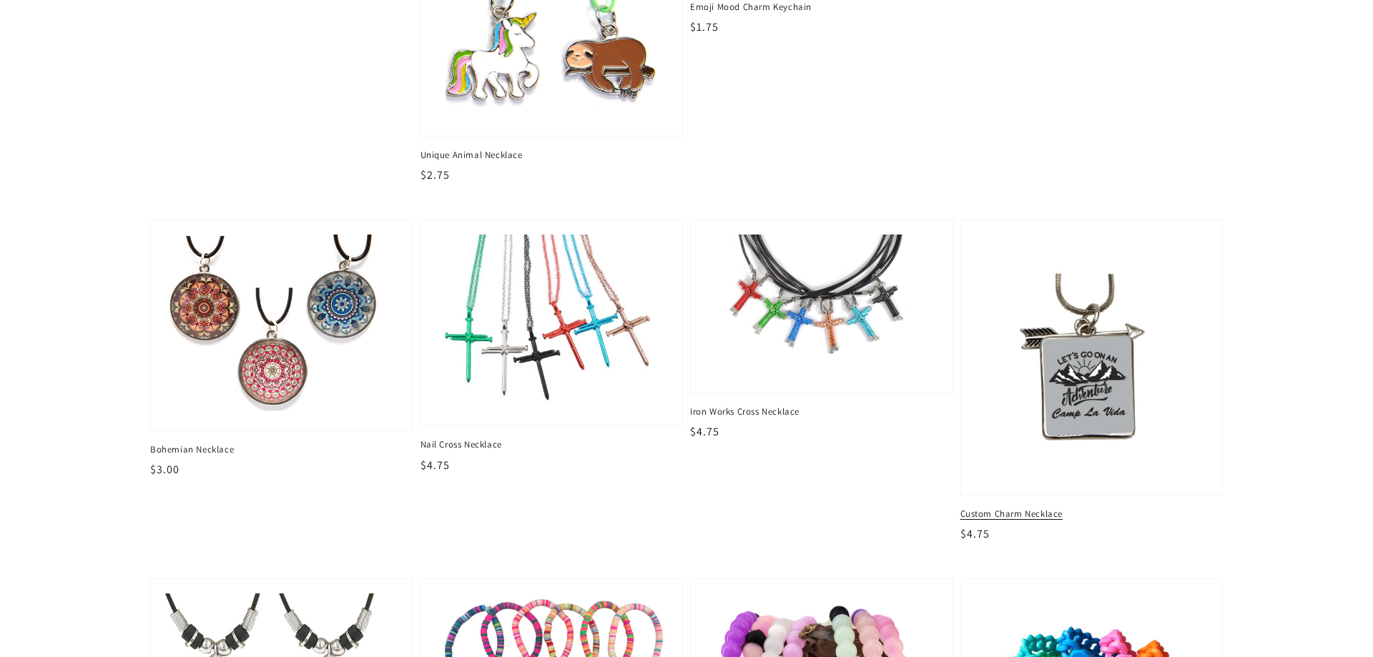
scroll to position [1730, 0]
click at [813, 301] on img at bounding box center [822, 305] width 240 height 147
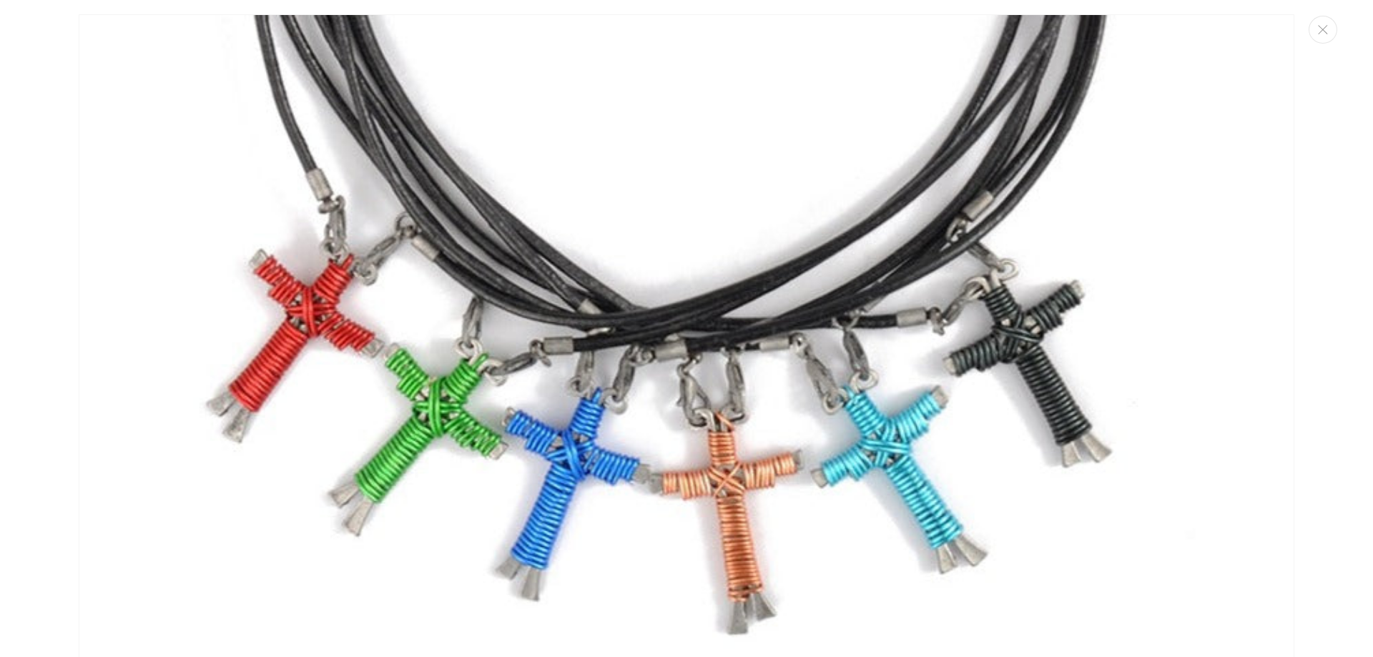
scroll to position [14, 0]
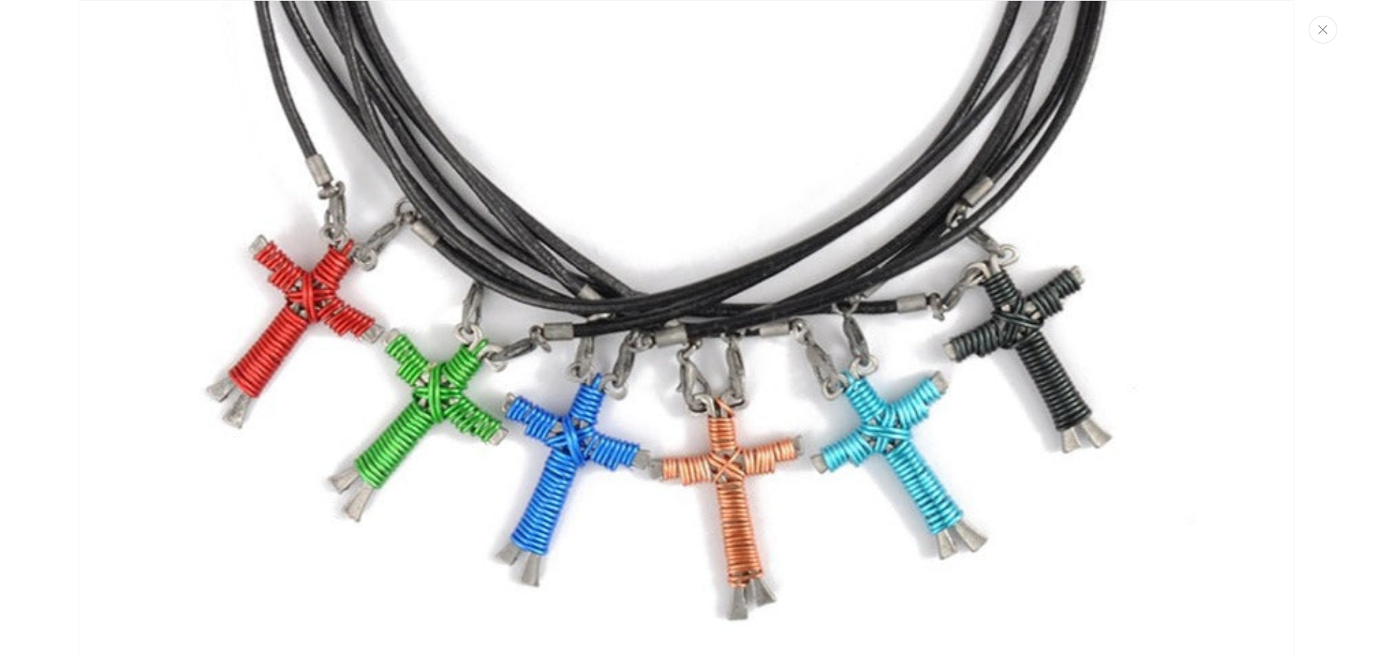
click at [1329, 30] on button "Close" at bounding box center [1323, 30] width 29 height 28
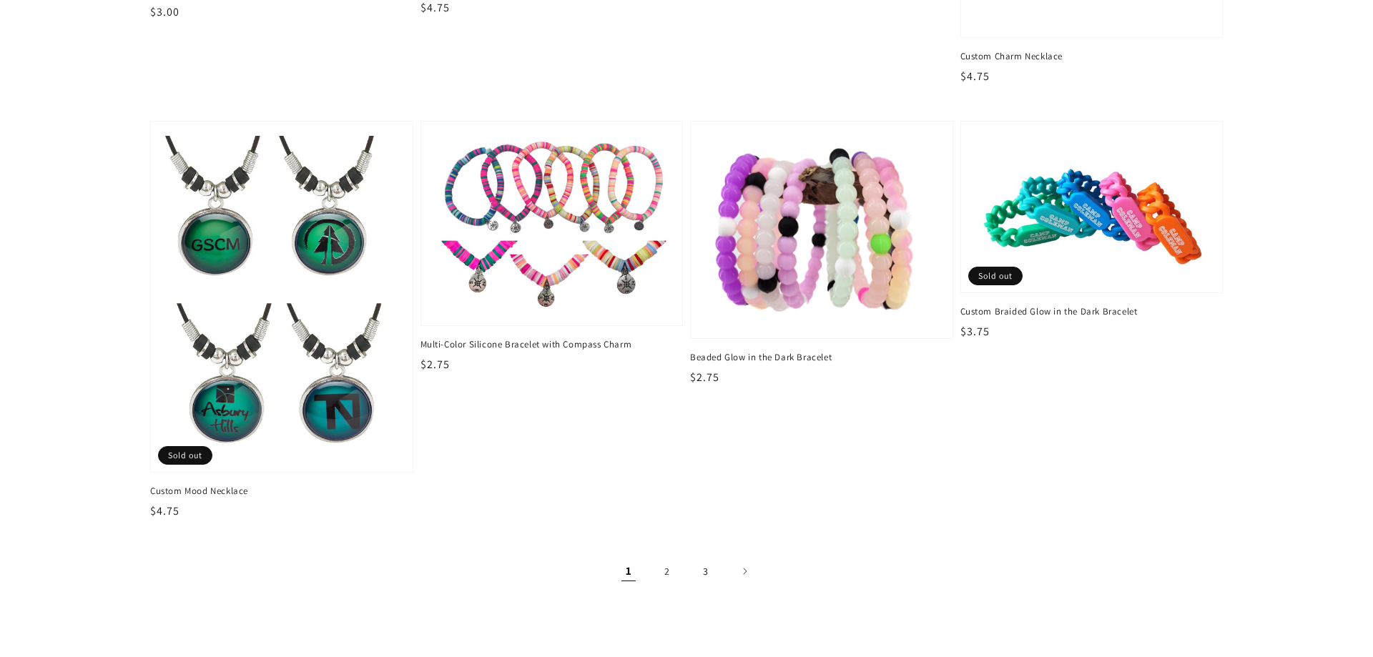
scroll to position [2193, 0]
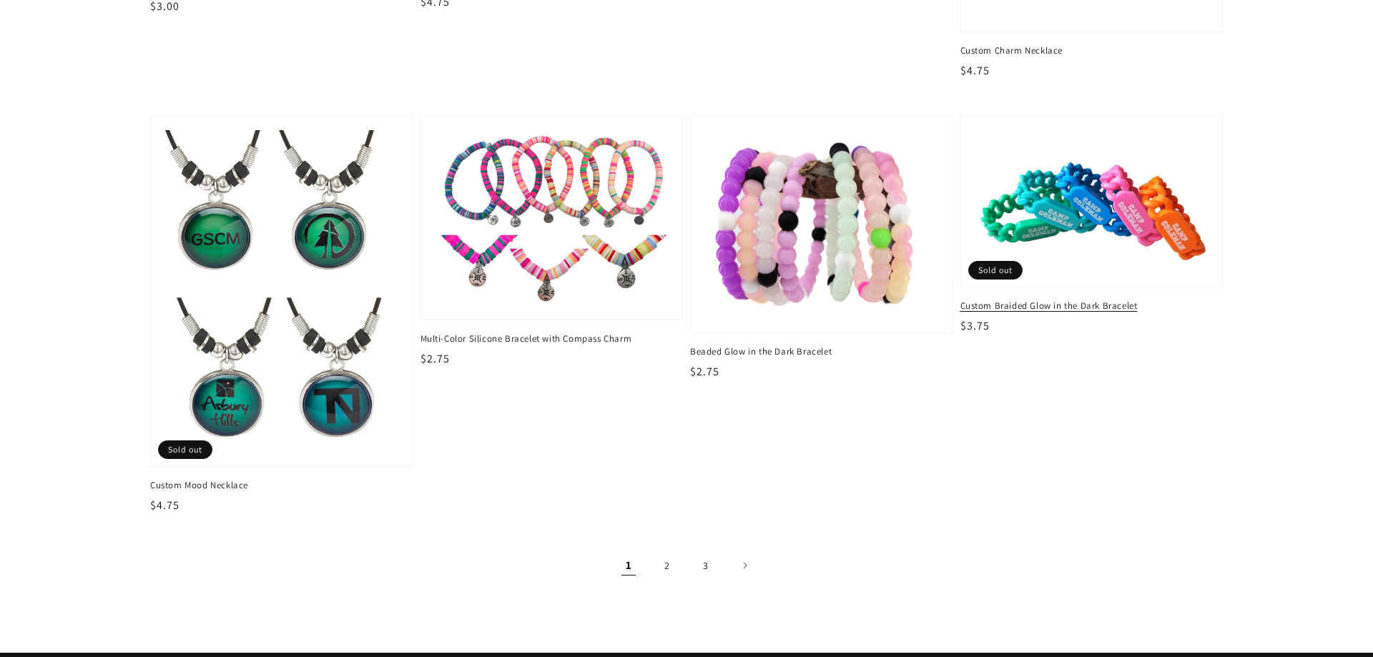
click at [1046, 197] on img at bounding box center [1092, 201] width 240 height 147
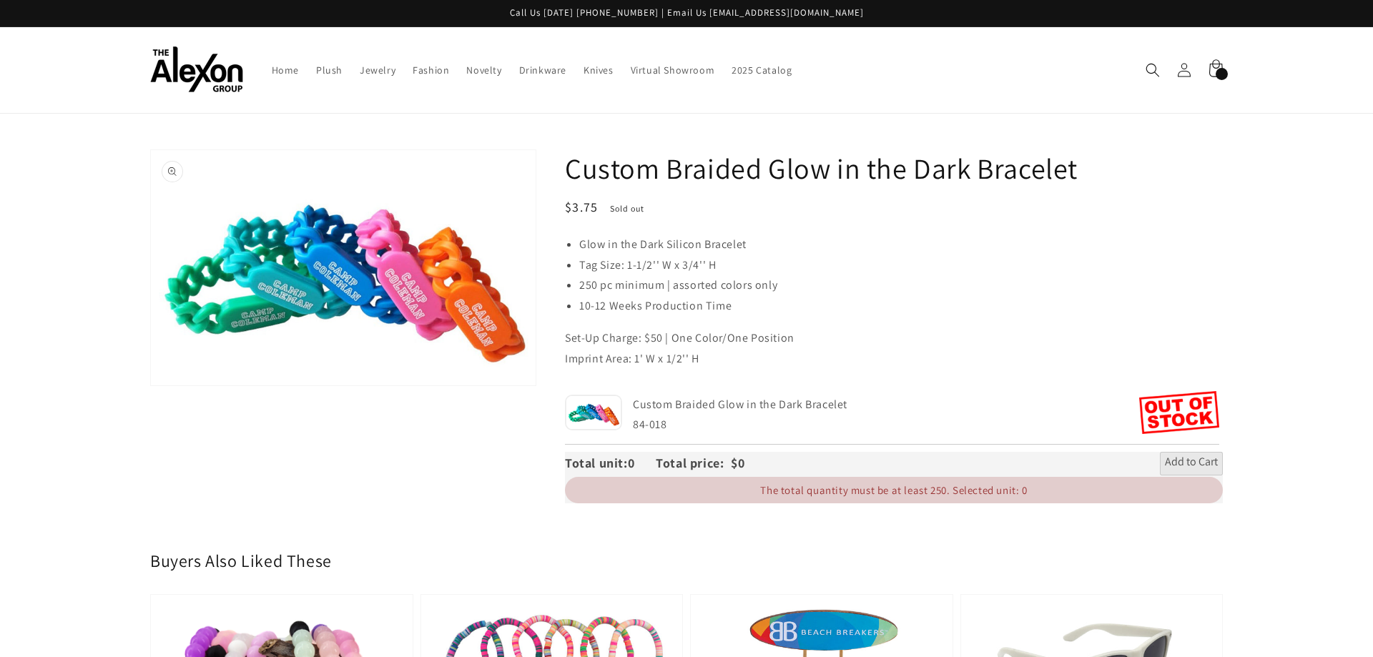
click at [177, 175] on button "Open media 1 in gallery view" at bounding box center [343, 267] width 385 height 235
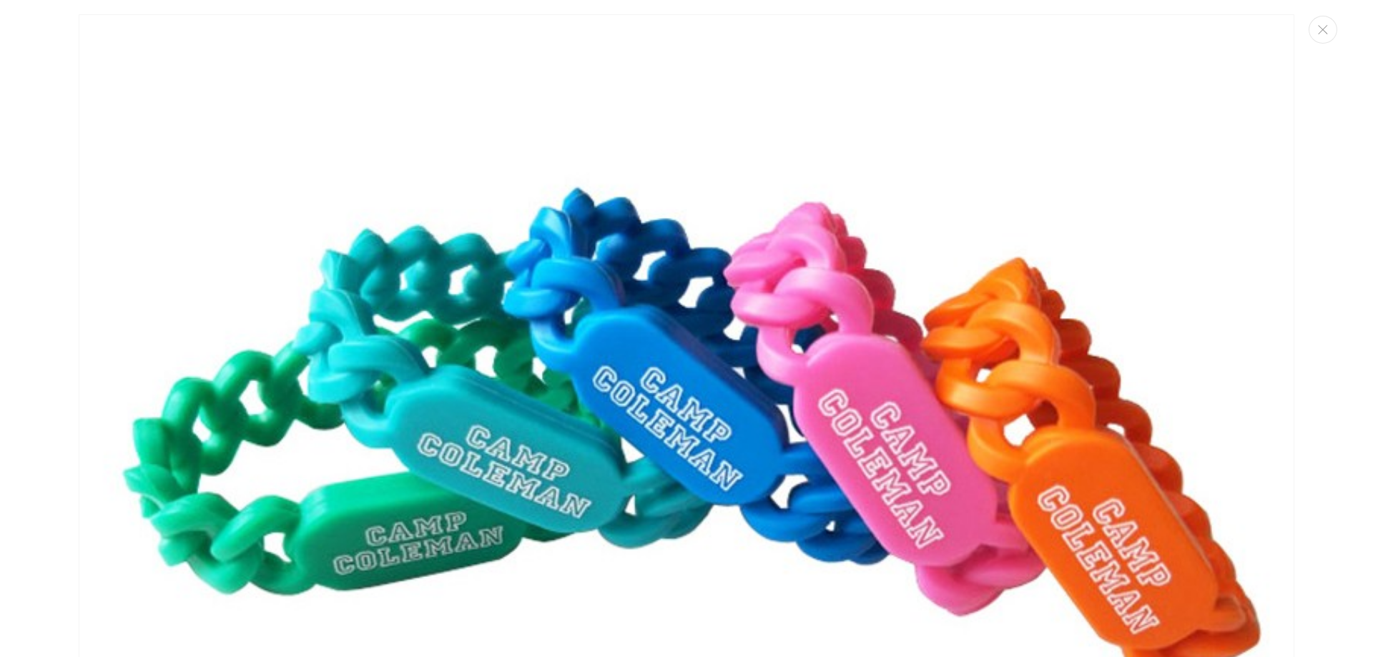
scroll to position [14, 0]
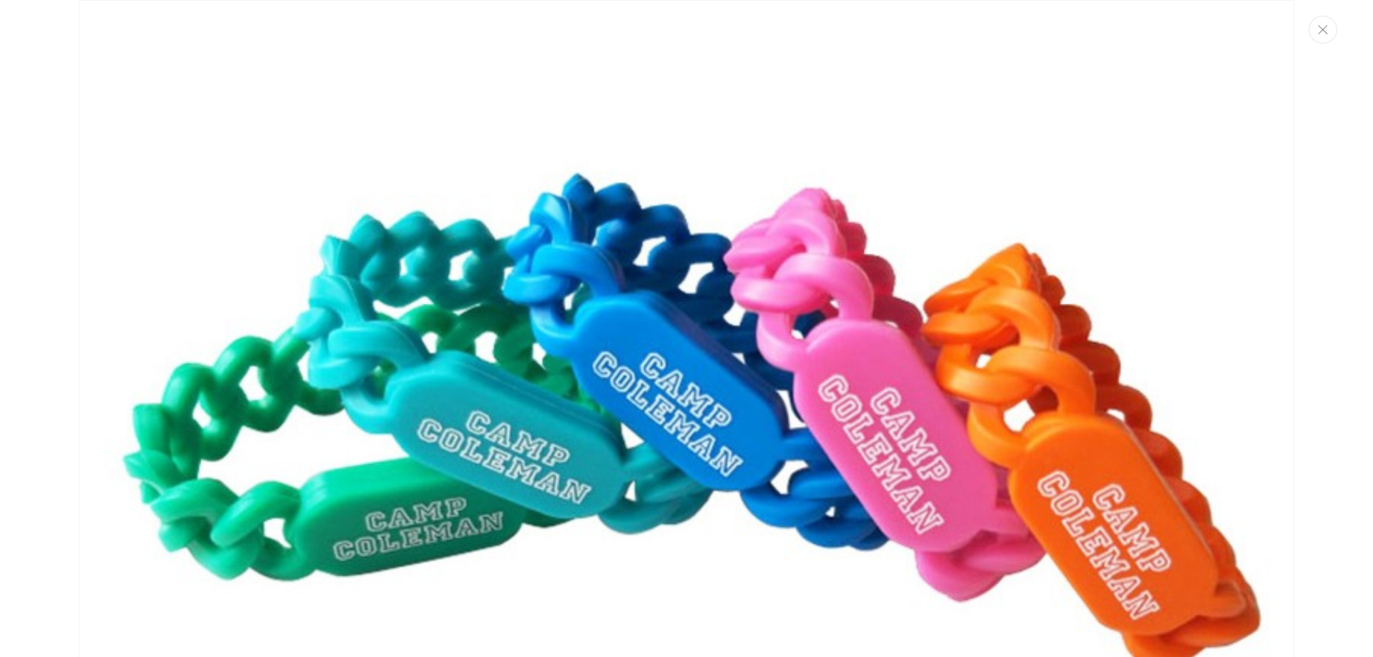
click at [1323, 35] on button "Close" at bounding box center [1323, 30] width 29 height 28
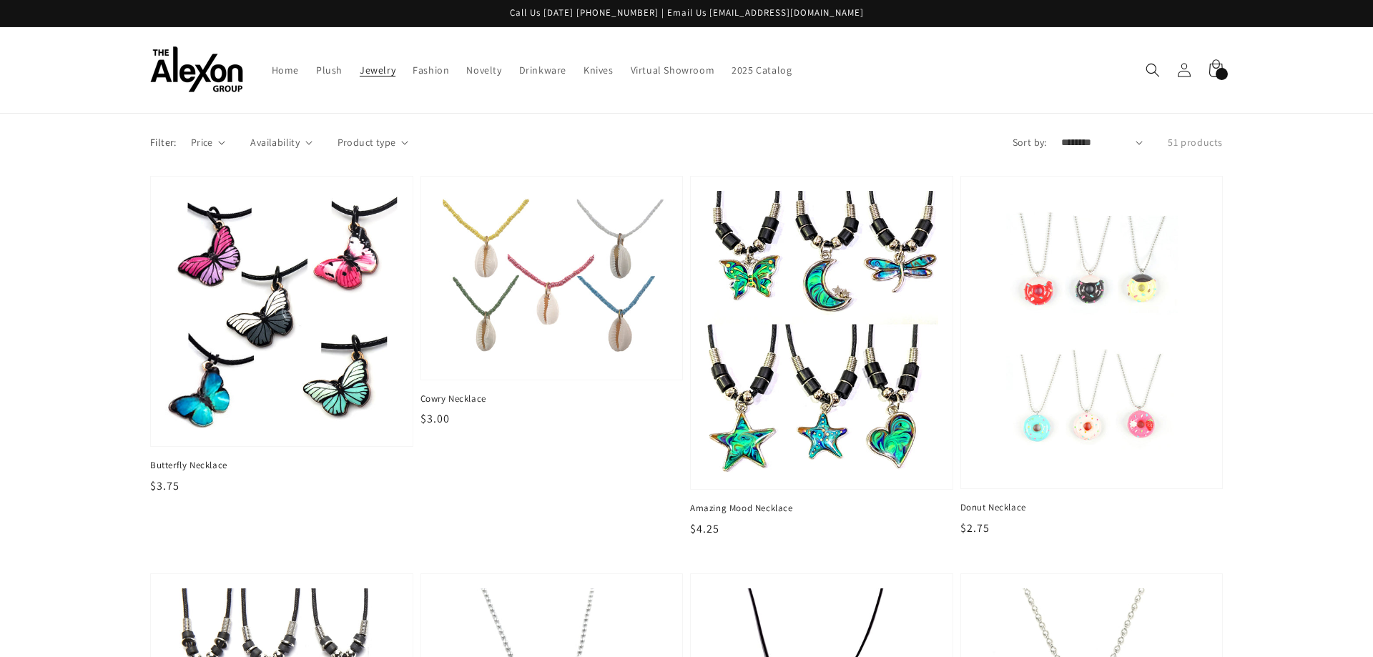
scroll to position [2193, 0]
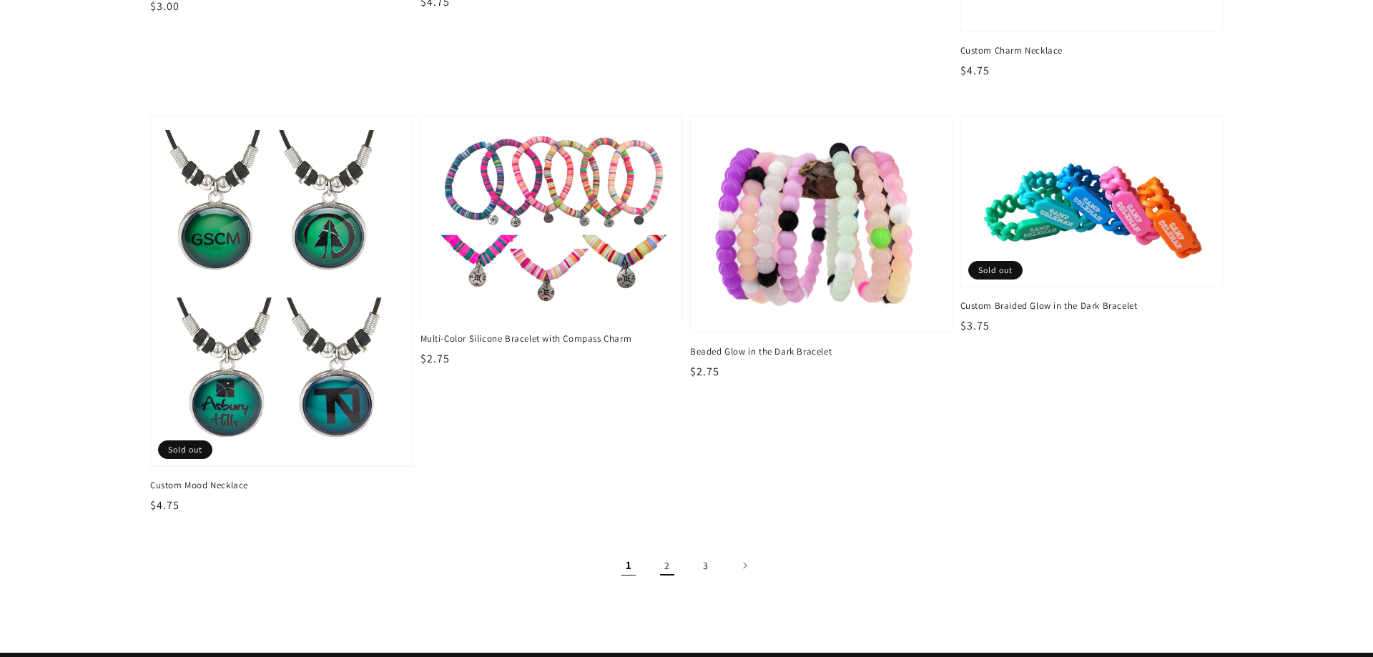
click at [663, 550] on link "2" at bounding box center [667, 565] width 31 height 31
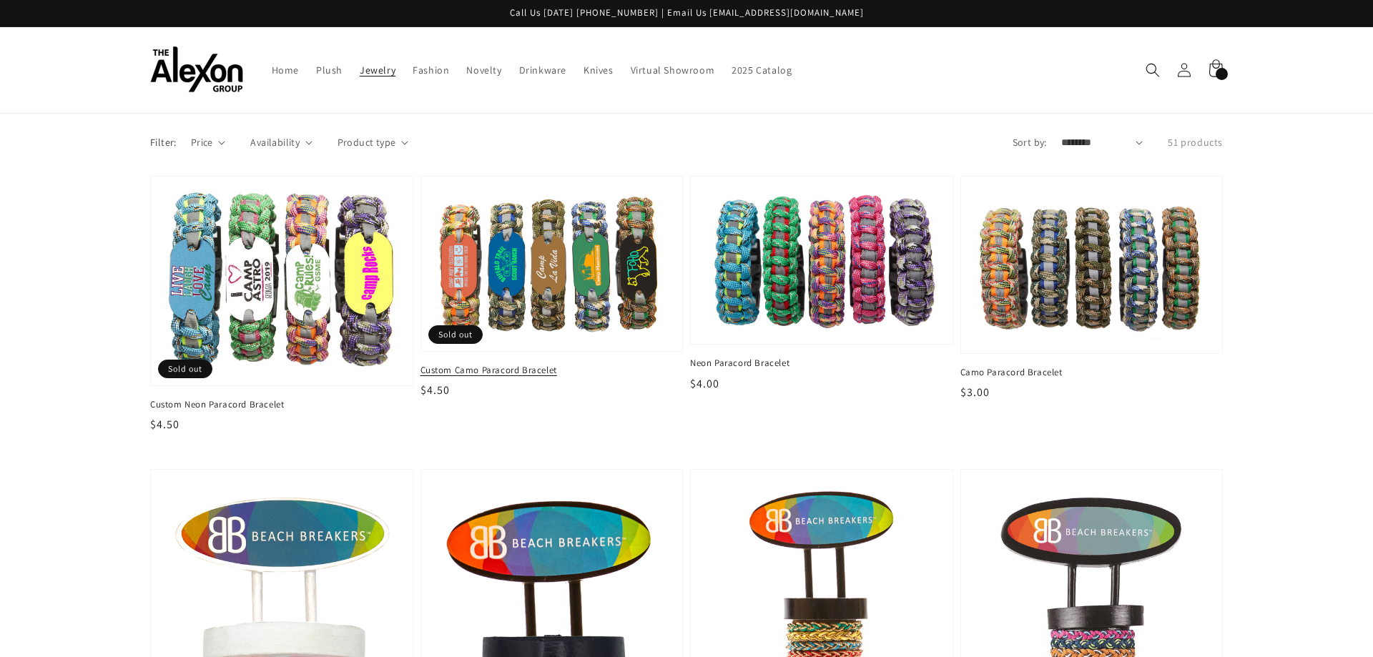
click at [524, 280] on img at bounding box center [552, 264] width 240 height 150
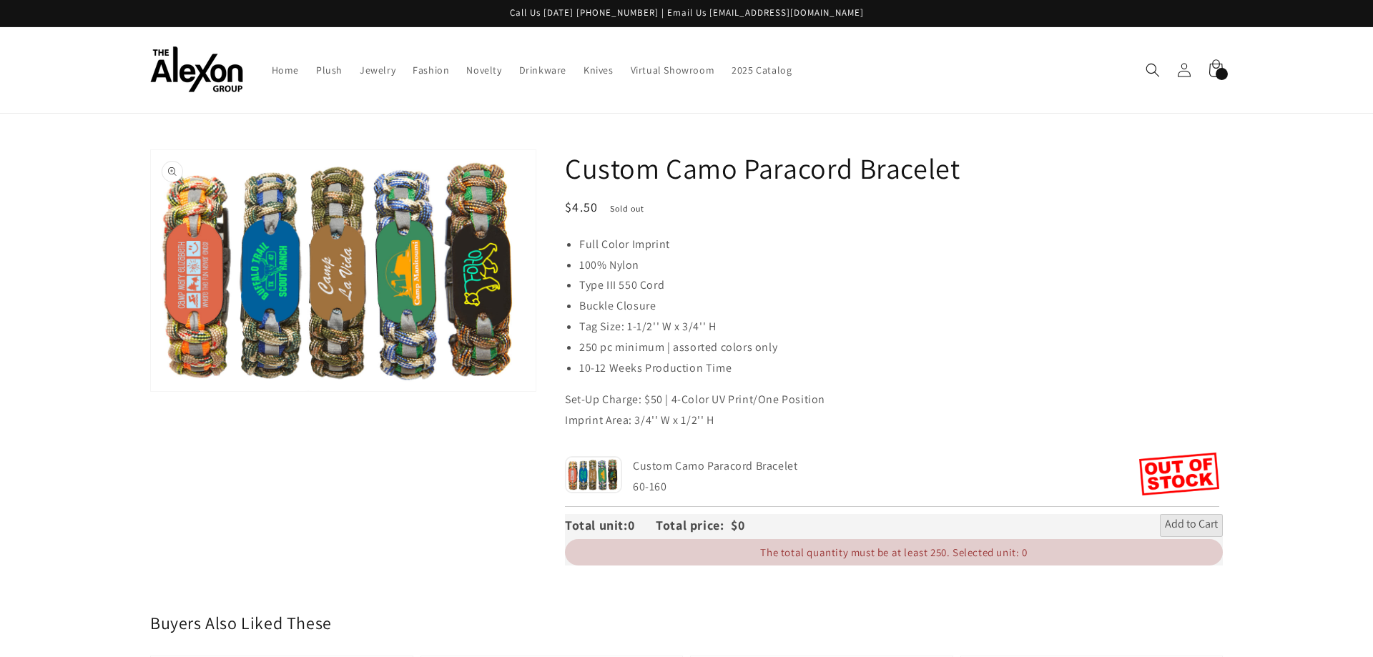
click at [174, 172] on button "Open media 1 in gallery view" at bounding box center [343, 271] width 385 height 242
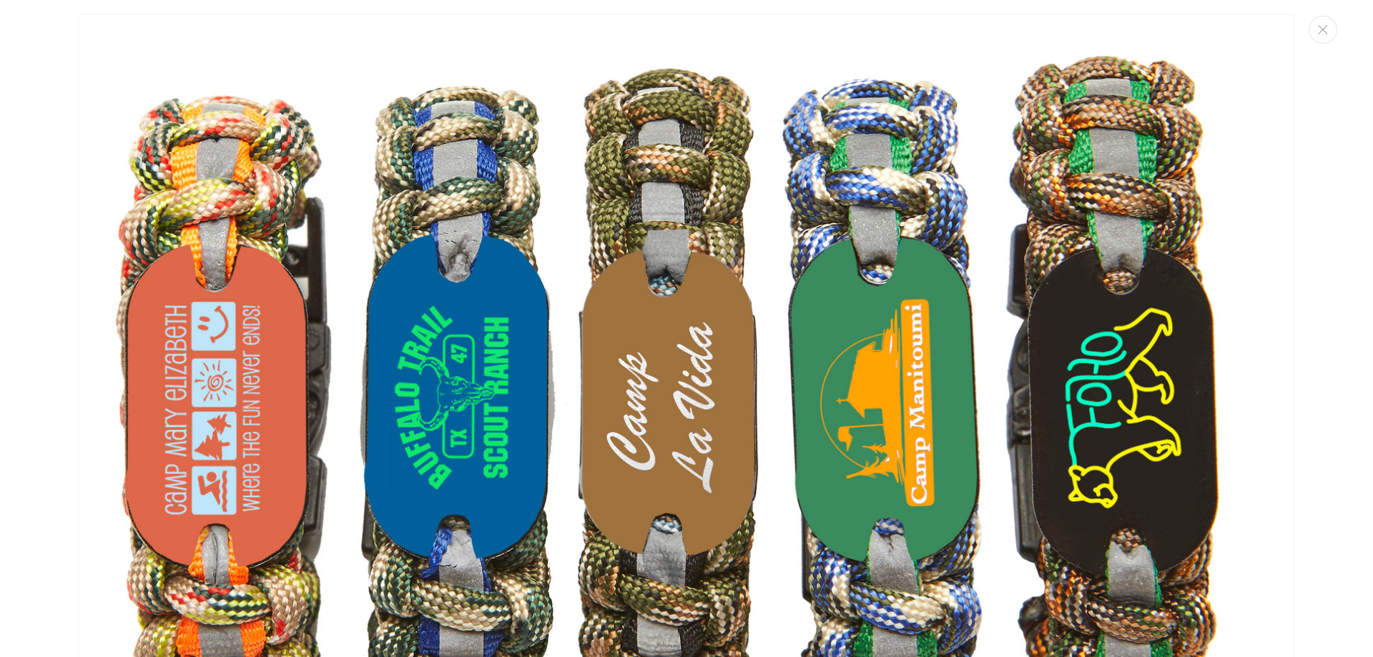
scroll to position [14, 0]
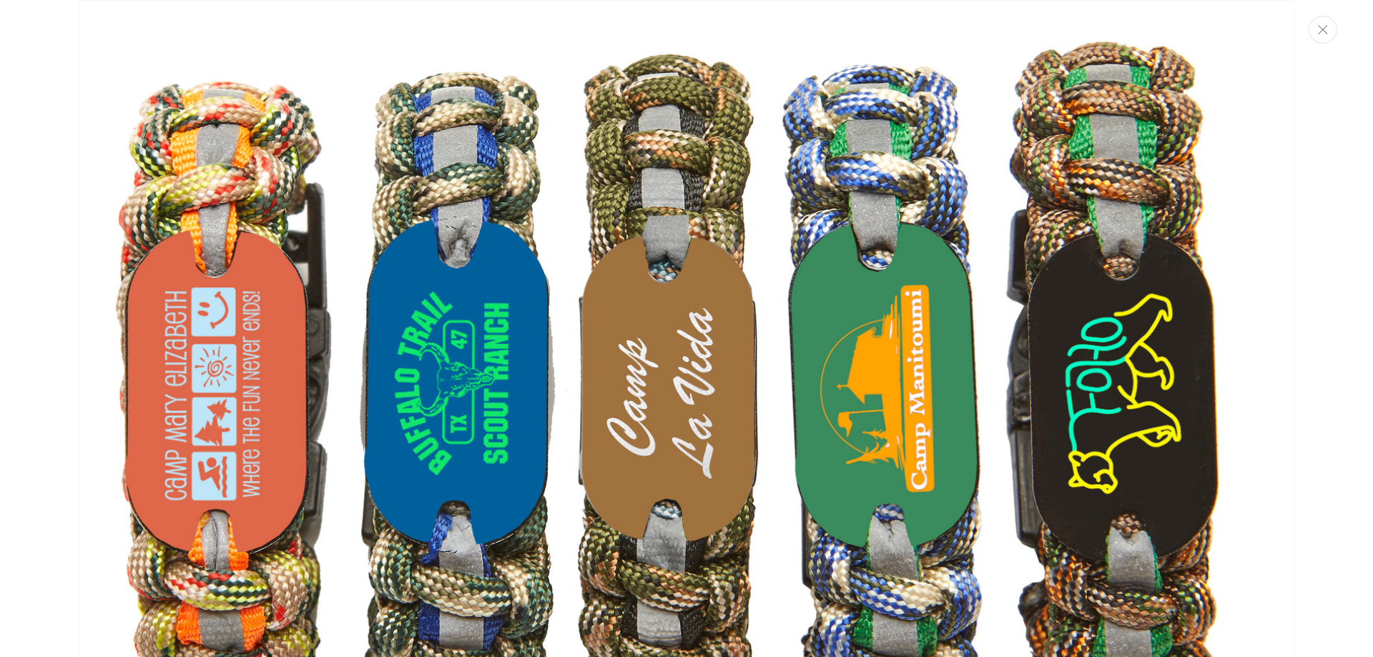
click at [1328, 36] on button "Close" at bounding box center [1323, 30] width 29 height 28
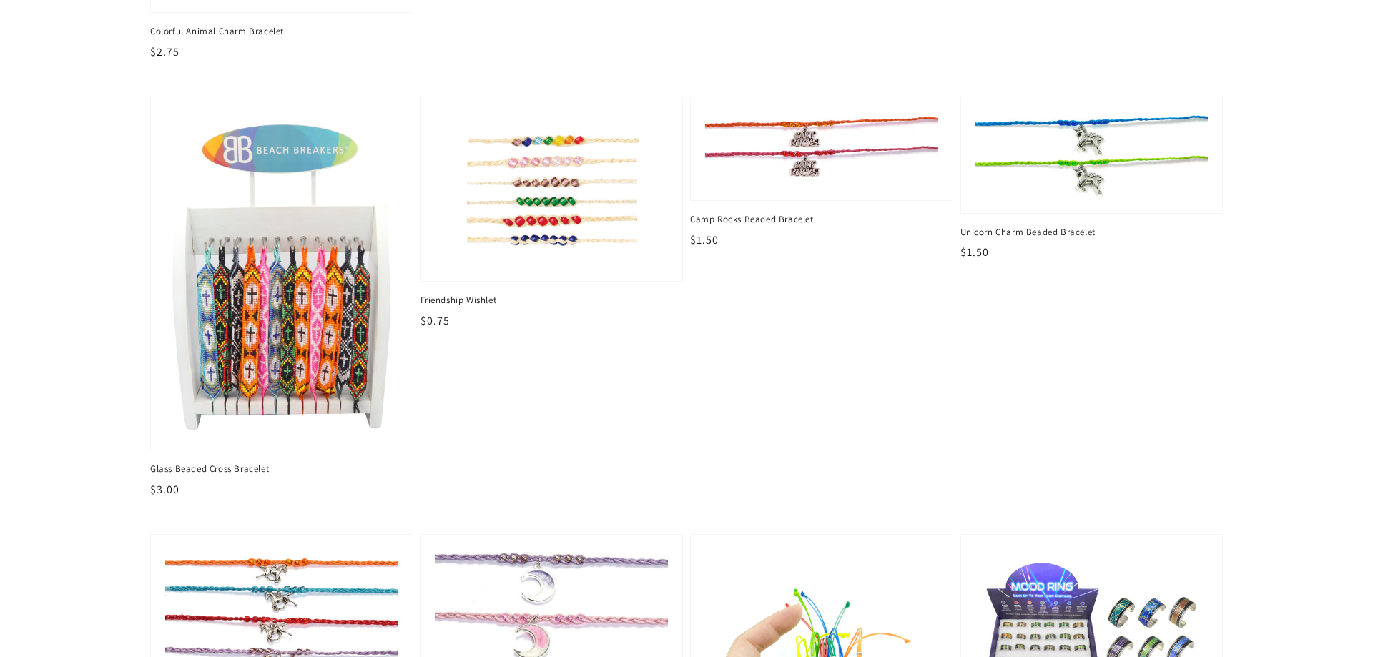
scroll to position [1824, 0]
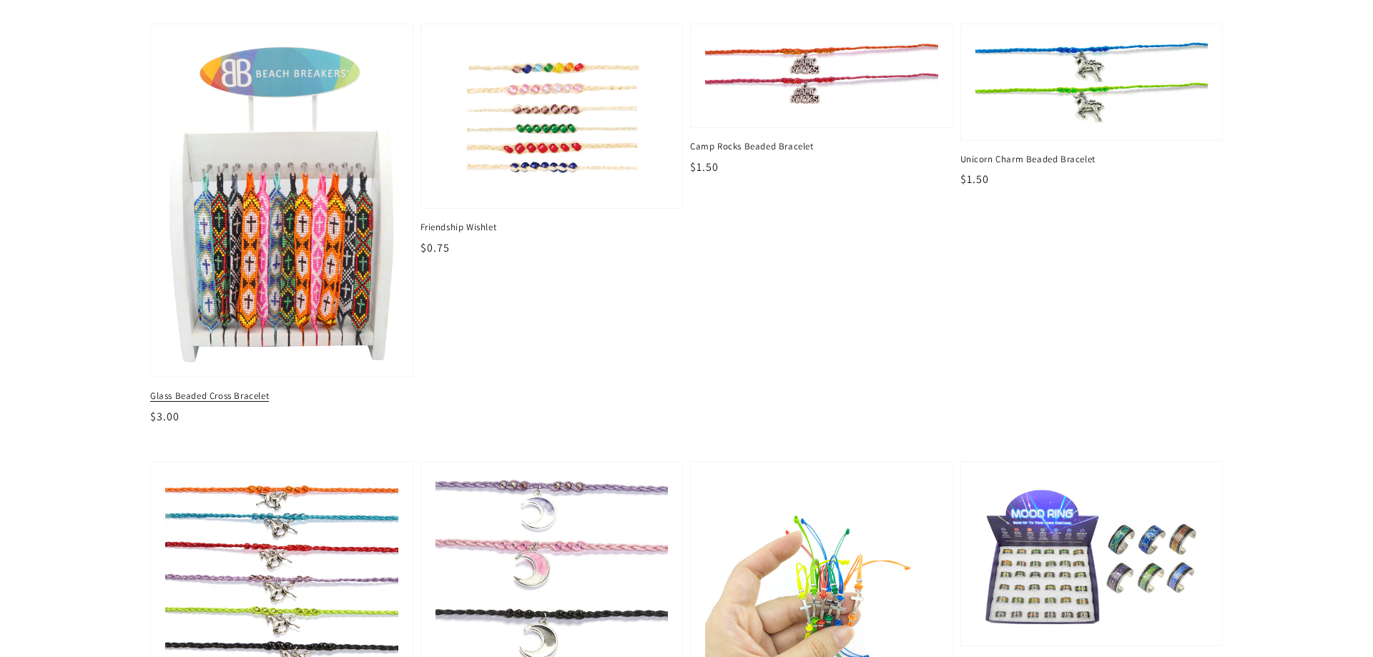
click at [336, 230] on img at bounding box center [282, 201] width 240 height 334
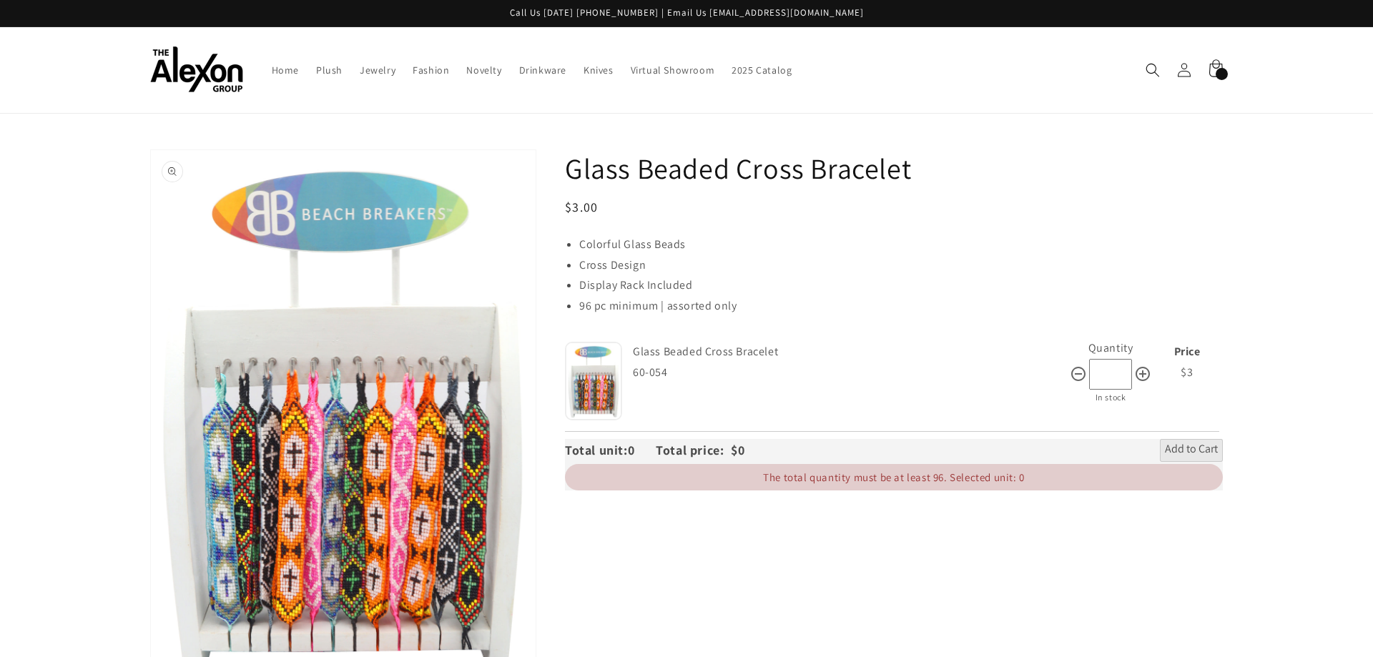
click at [172, 178] on button "Open media 1 in gallery view" at bounding box center [343, 418] width 385 height 536
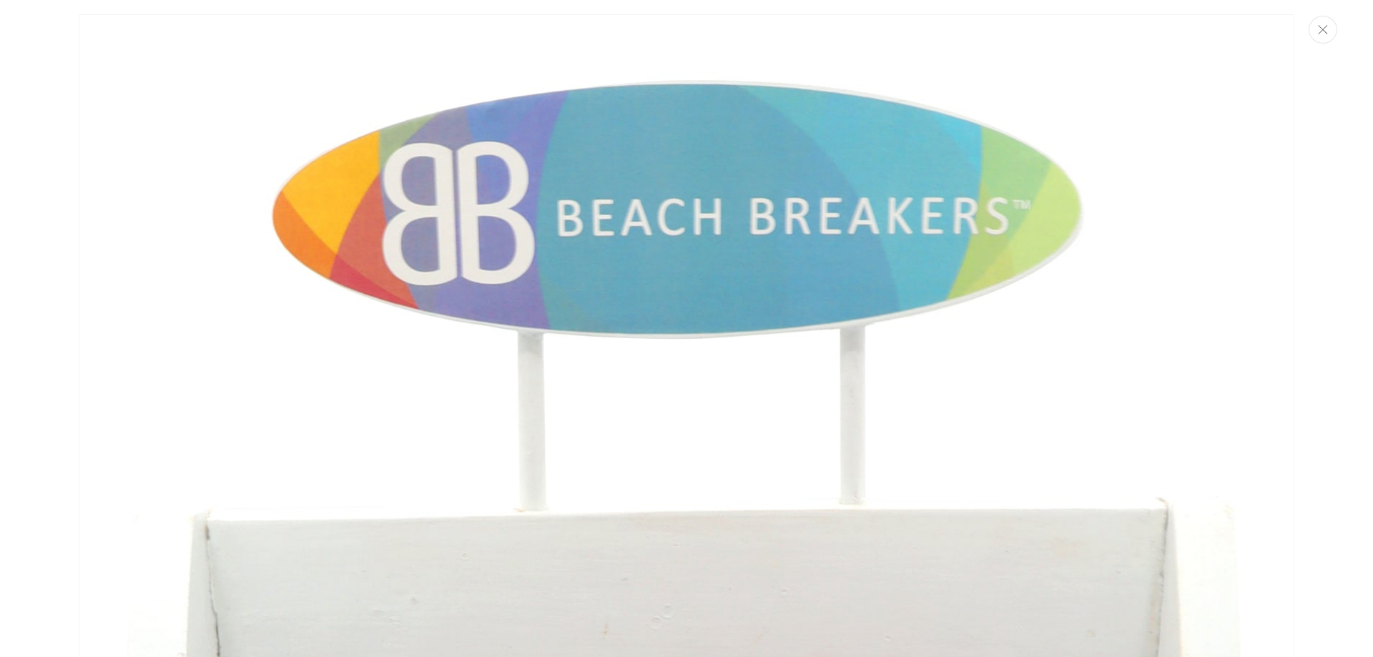
click at [1328, 28] on button "Close" at bounding box center [1323, 30] width 29 height 28
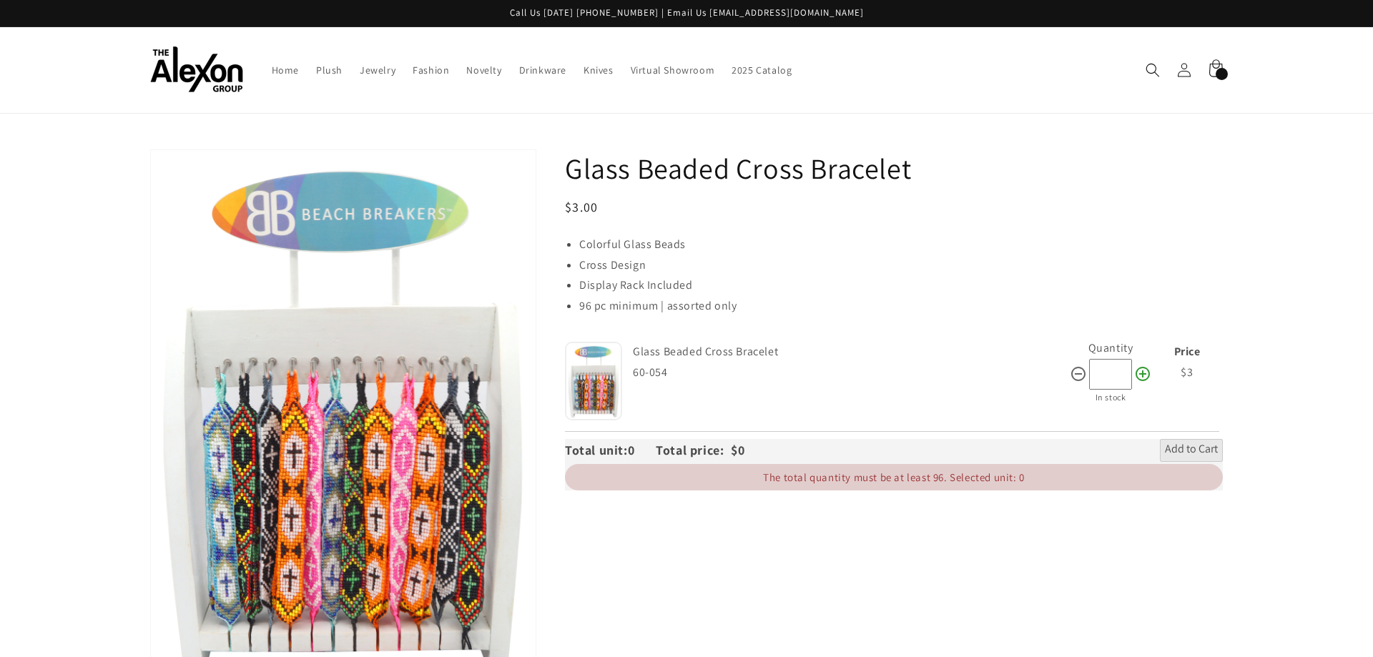
click at [1145, 374] on icon at bounding box center [1142, 374] width 17 height 17
click at [1078, 377] on icon at bounding box center [1078, 374] width 17 height 17
type input "*"
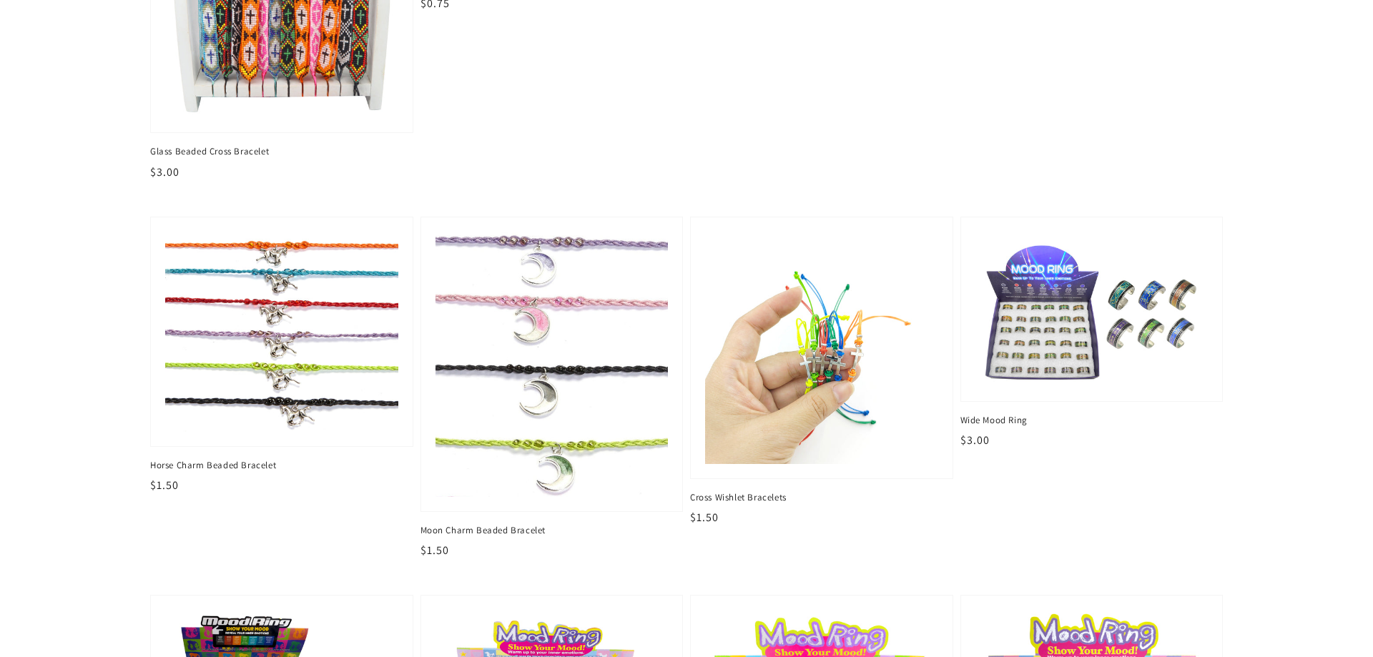
scroll to position [2142, 0]
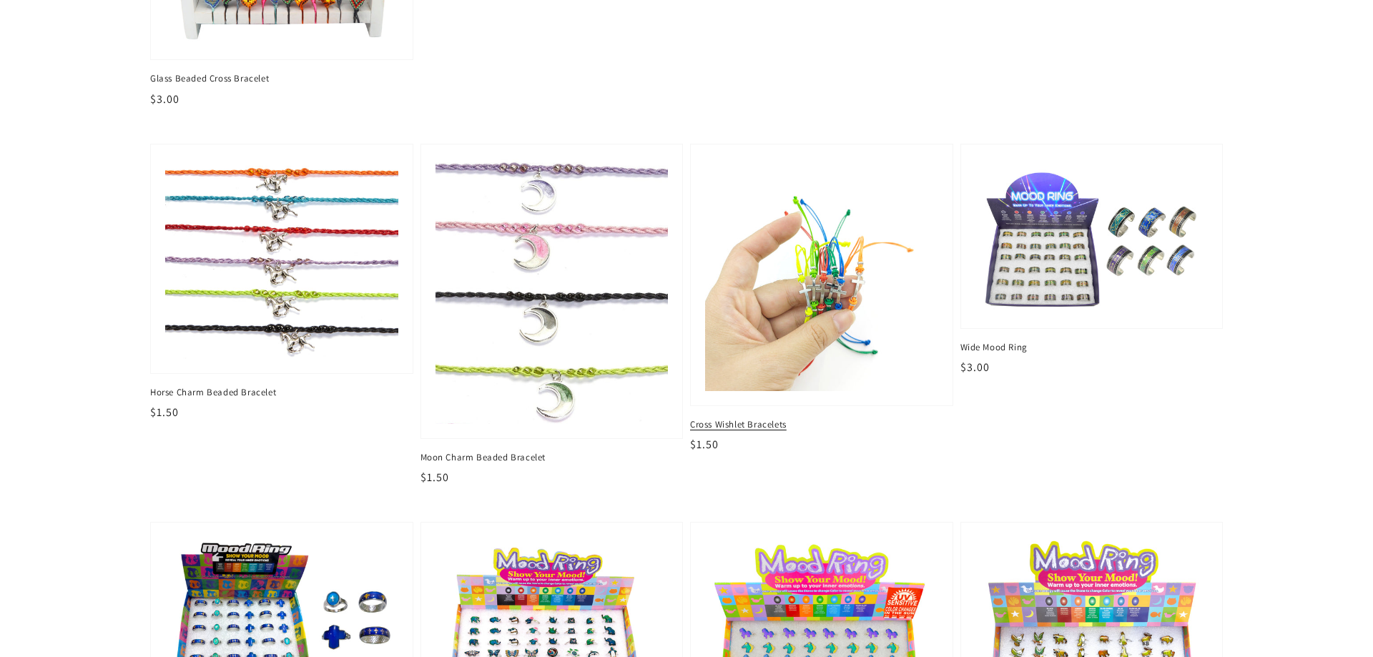
click at [785, 279] on img at bounding box center [822, 275] width 240 height 240
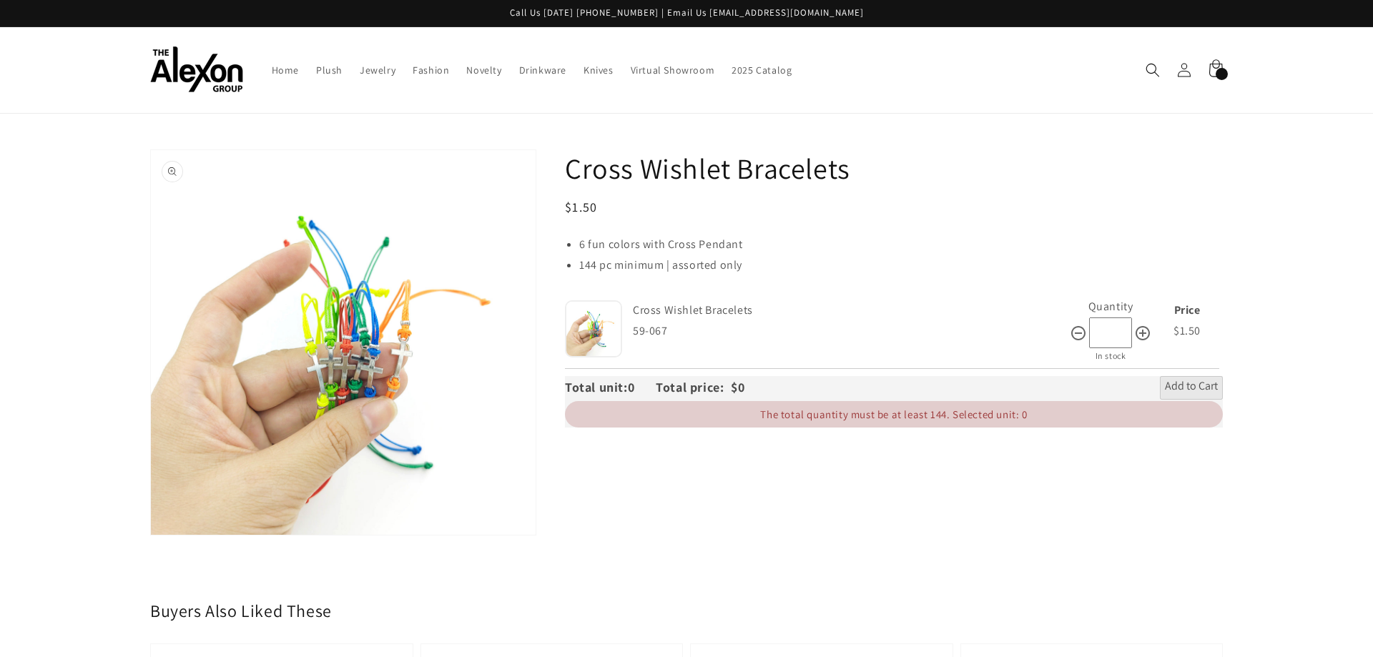
click at [170, 175] on button "Open media 1 in gallery view" at bounding box center [343, 342] width 385 height 385
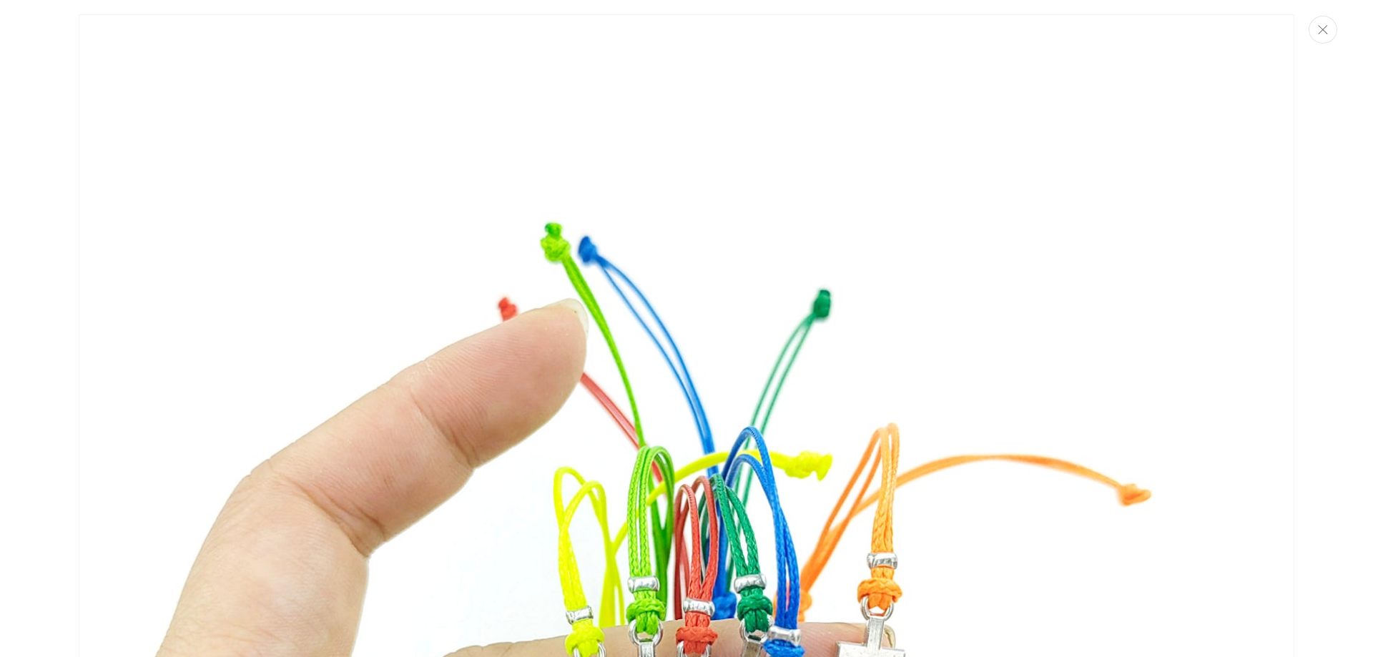
click at [1322, 36] on button "Close" at bounding box center [1323, 30] width 29 height 28
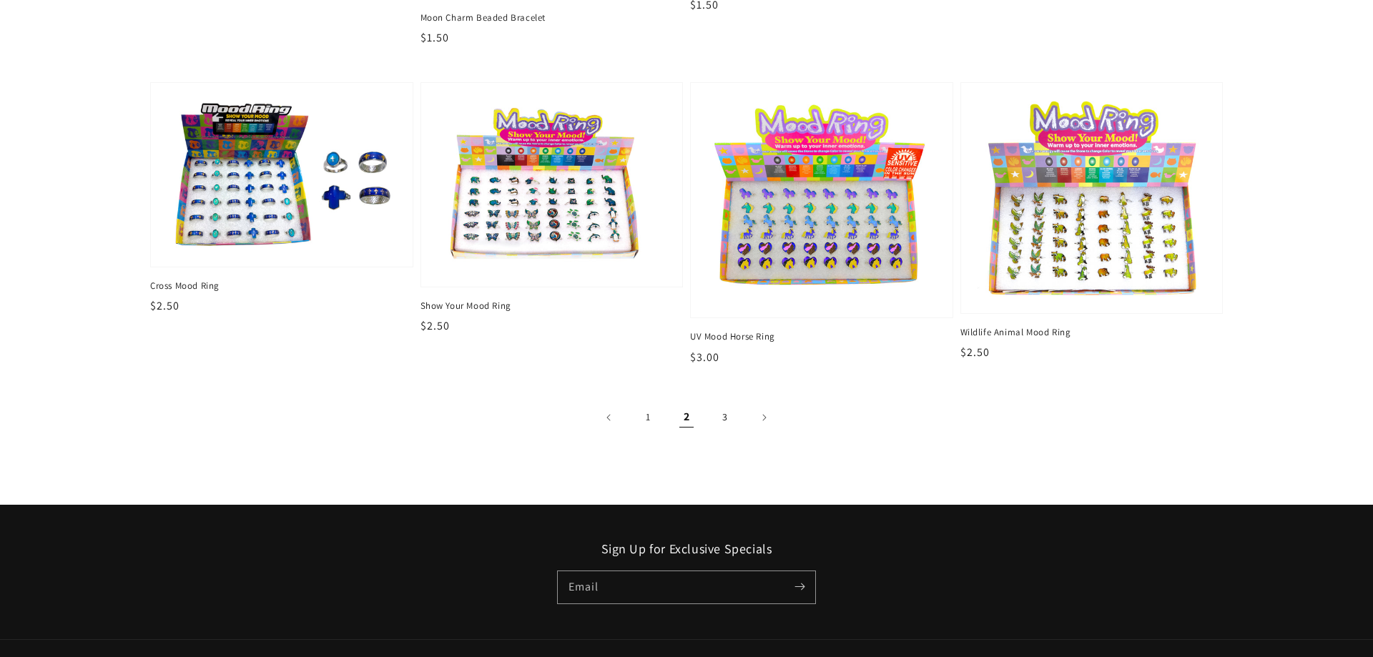
scroll to position [2605, 0]
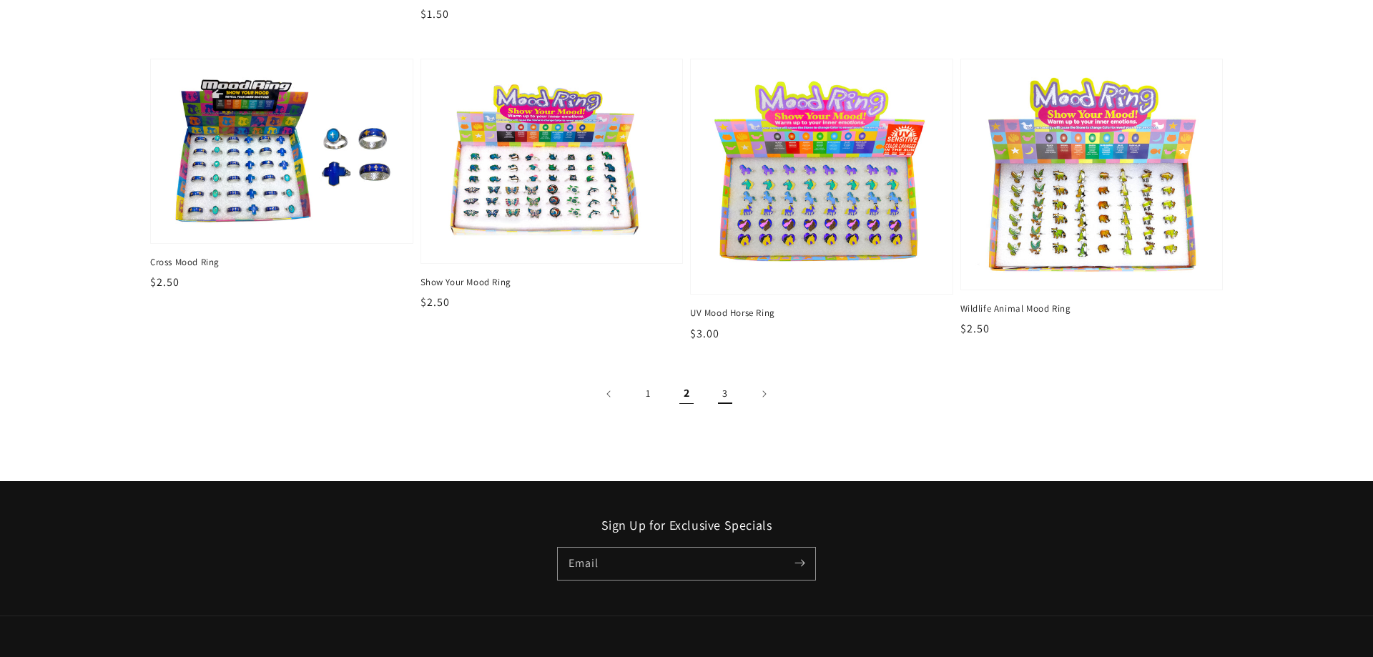
click at [722, 395] on link "3" at bounding box center [725, 393] width 31 height 31
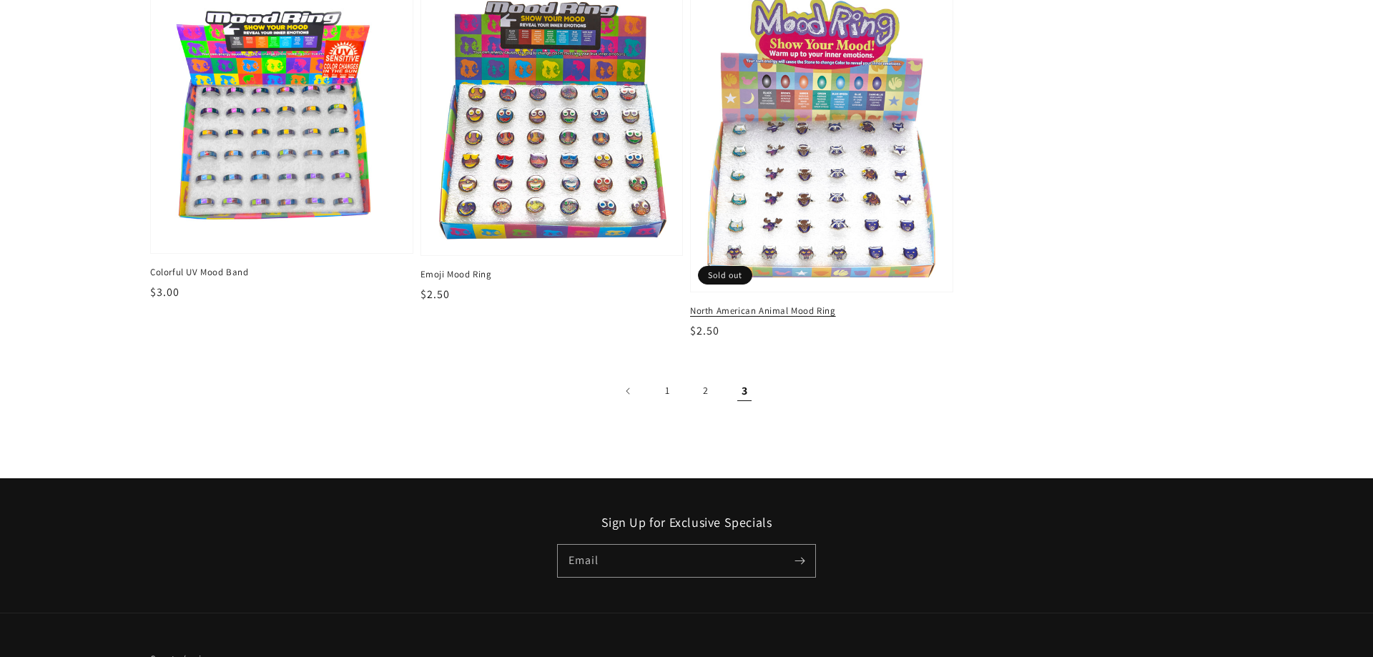
scroll to position [277, 0]
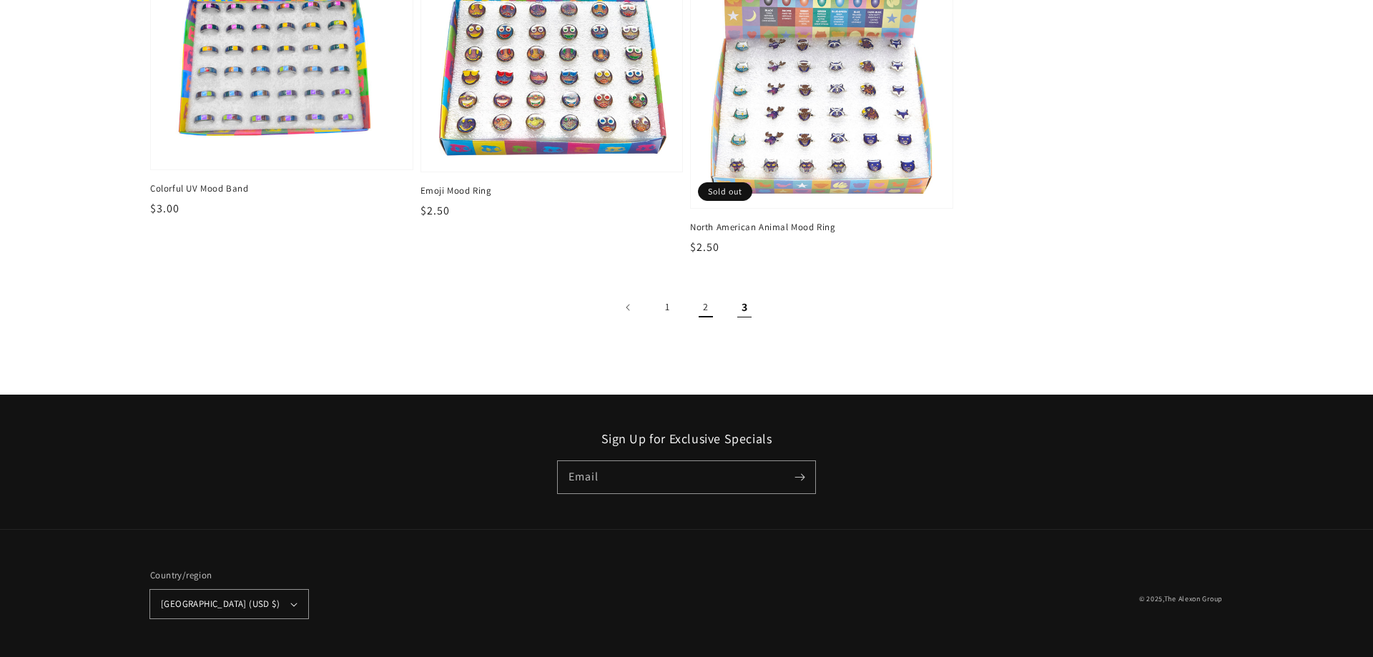
click at [707, 308] on link "2" at bounding box center [705, 307] width 31 height 31
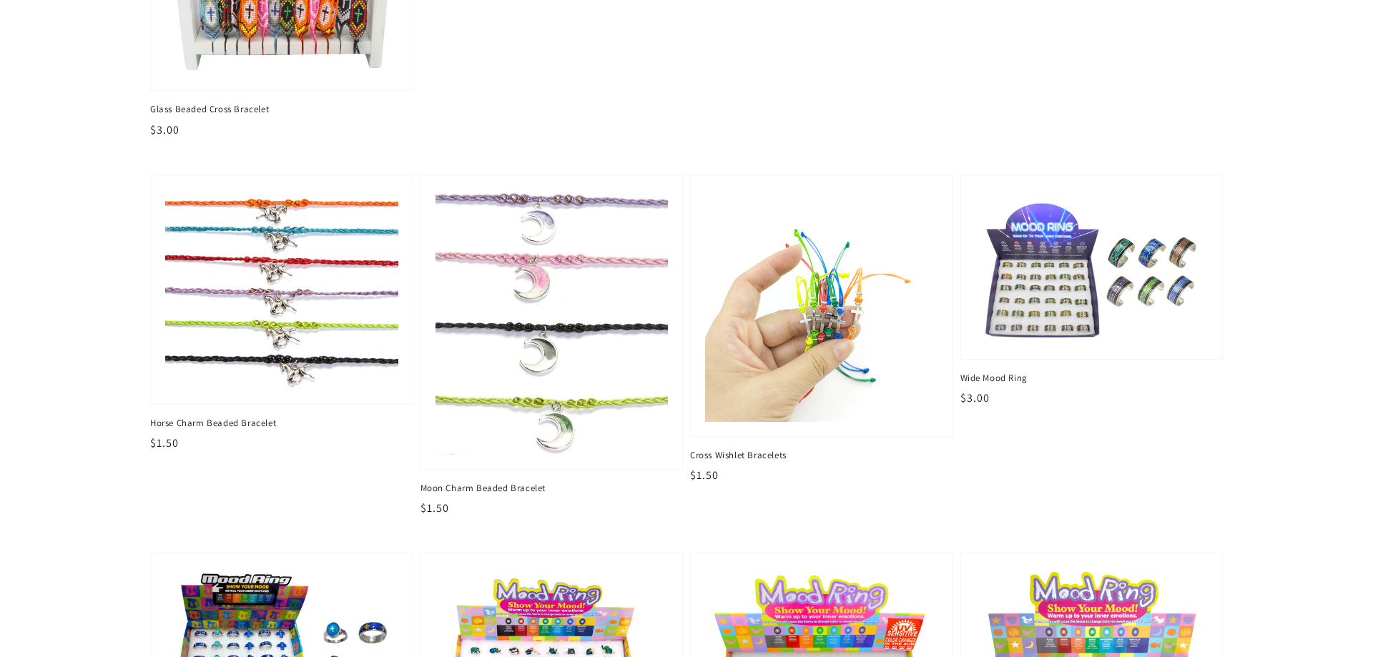
scroll to position [2116, 0]
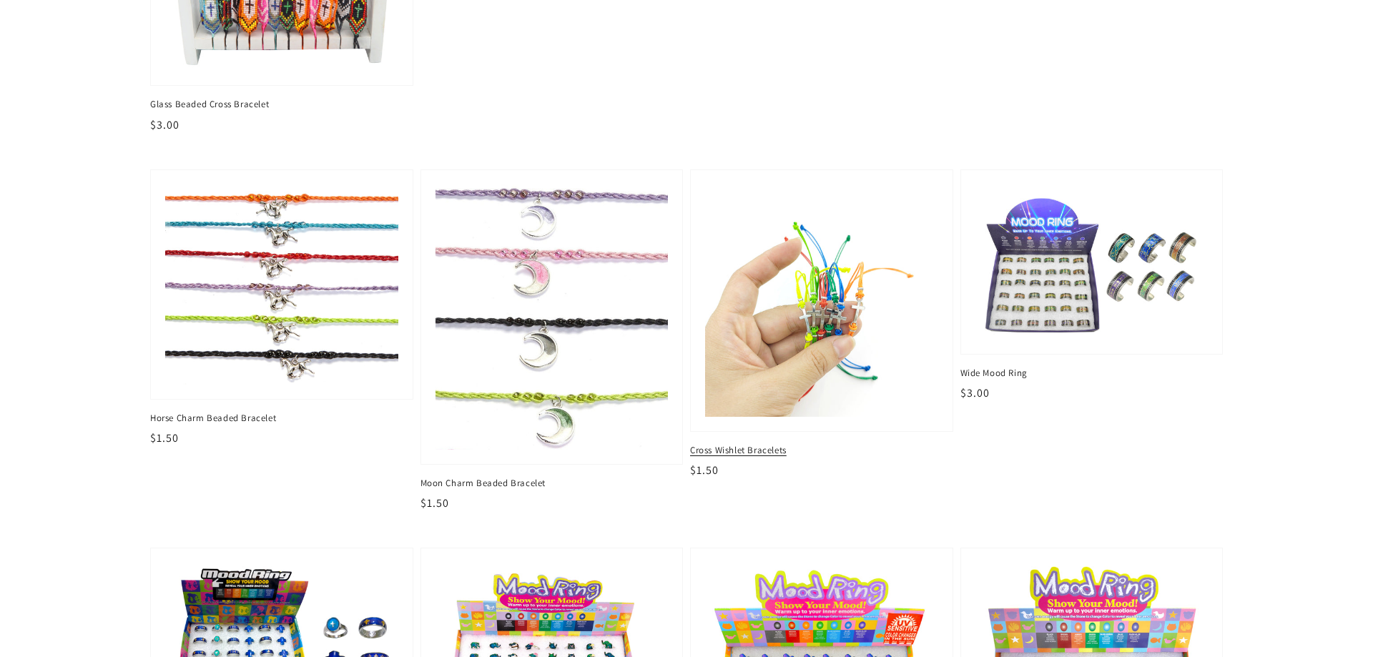
click at [788, 304] on img at bounding box center [822, 301] width 240 height 240
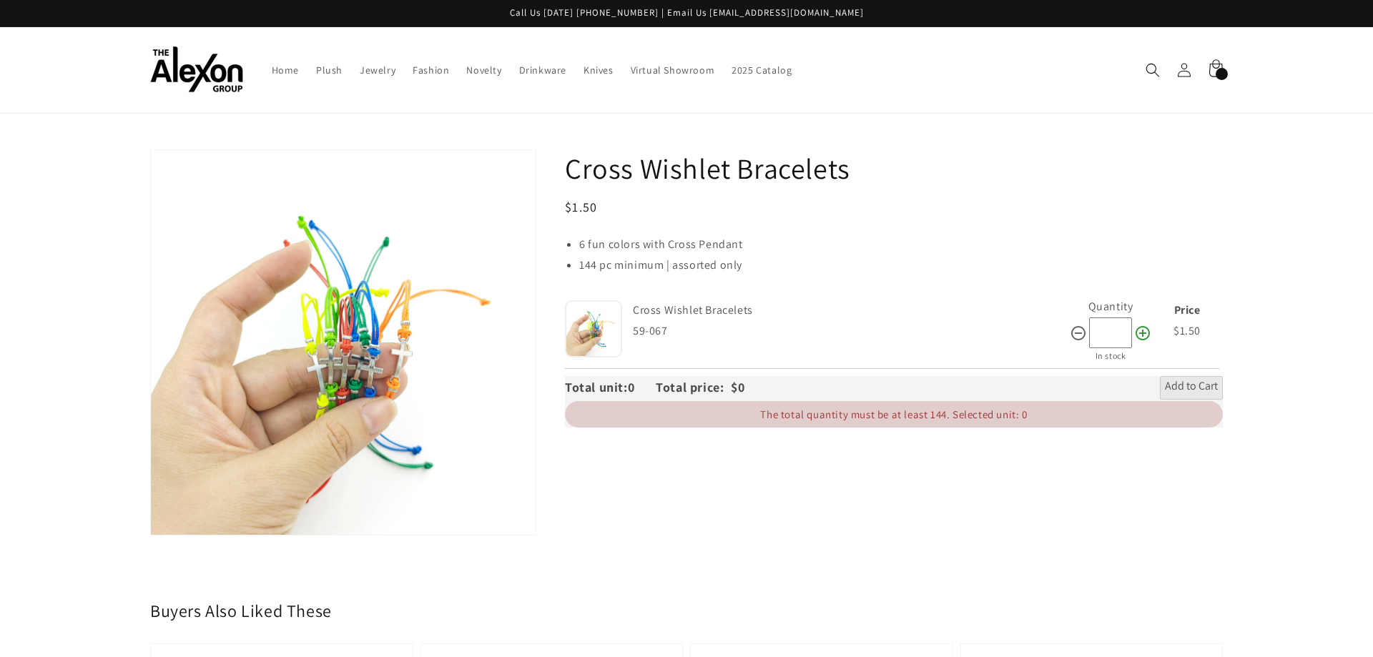
click at [1140, 335] on icon at bounding box center [1143, 333] width 14 height 14
click at [1080, 335] on icon at bounding box center [1078, 333] width 14 height 14
type input "*"
click at [1223, 72] on div "144 items" at bounding box center [1222, 74] width 12 height 12
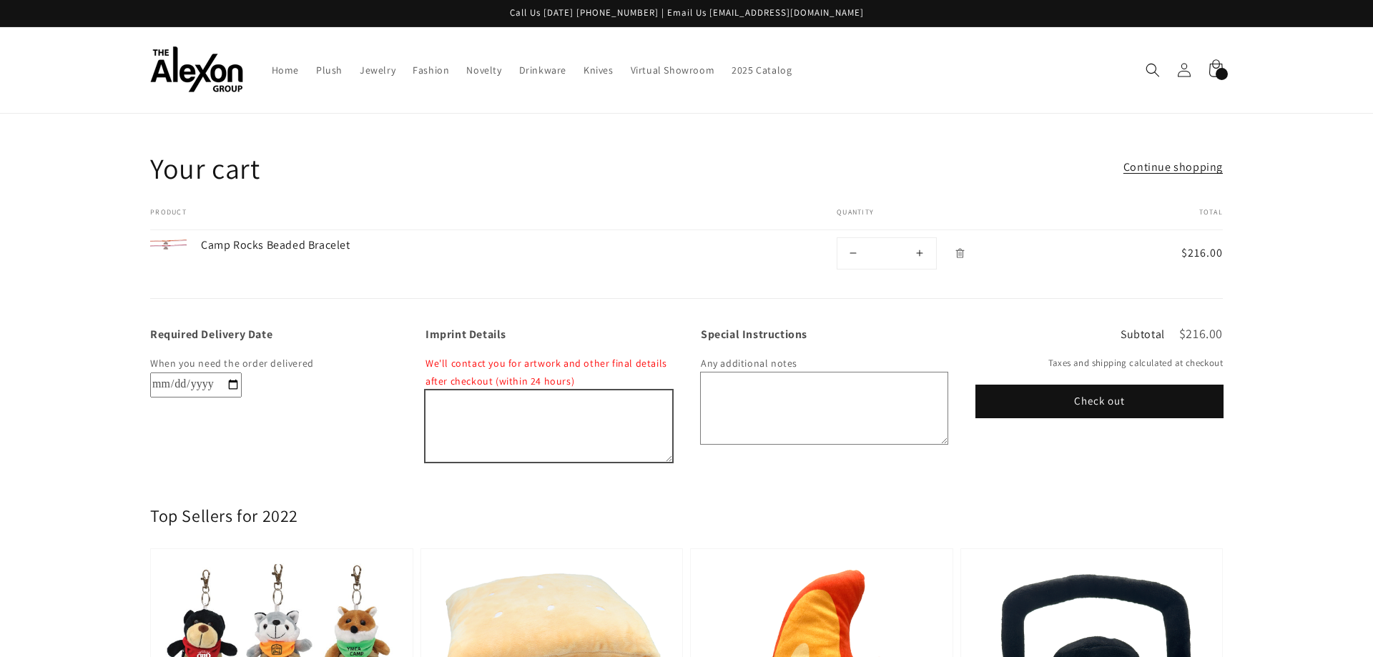
click at [539, 411] on textarea "Imprint Details" at bounding box center [549, 427] width 247 height 72
click at [222, 76] on img at bounding box center [196, 69] width 93 height 46
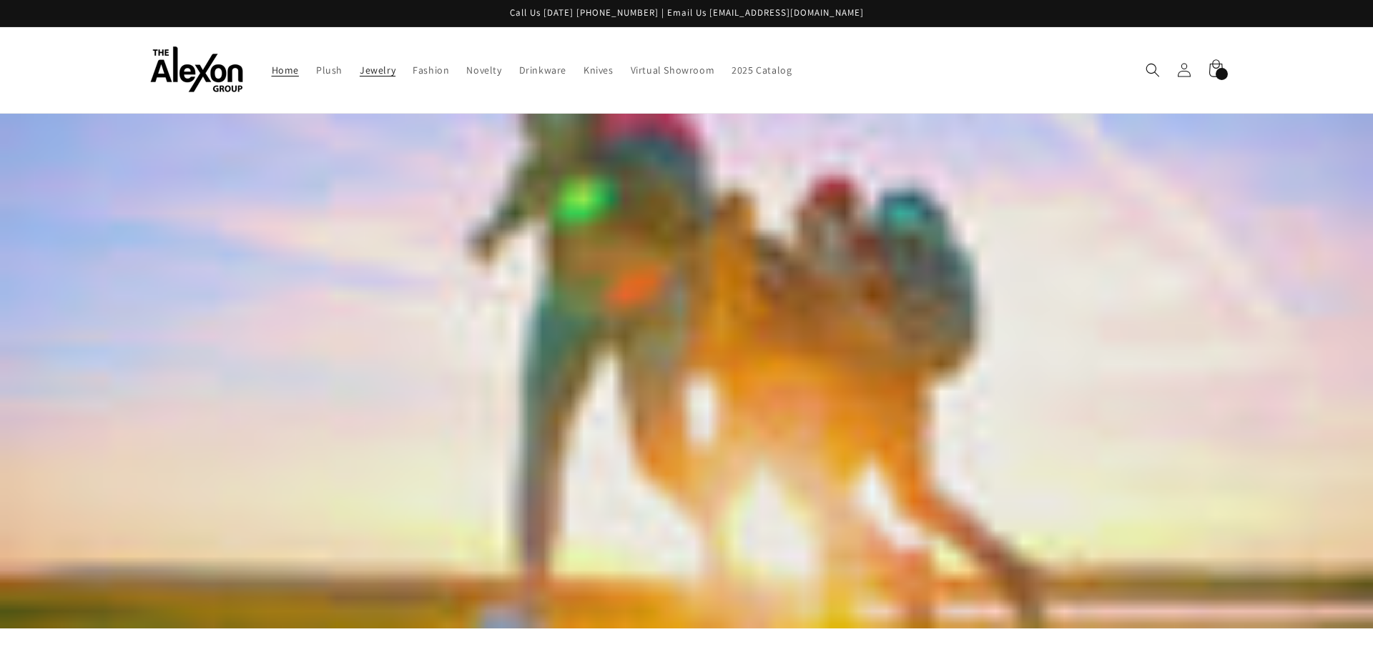
click at [379, 76] on span "Jewelry" at bounding box center [378, 70] width 36 height 13
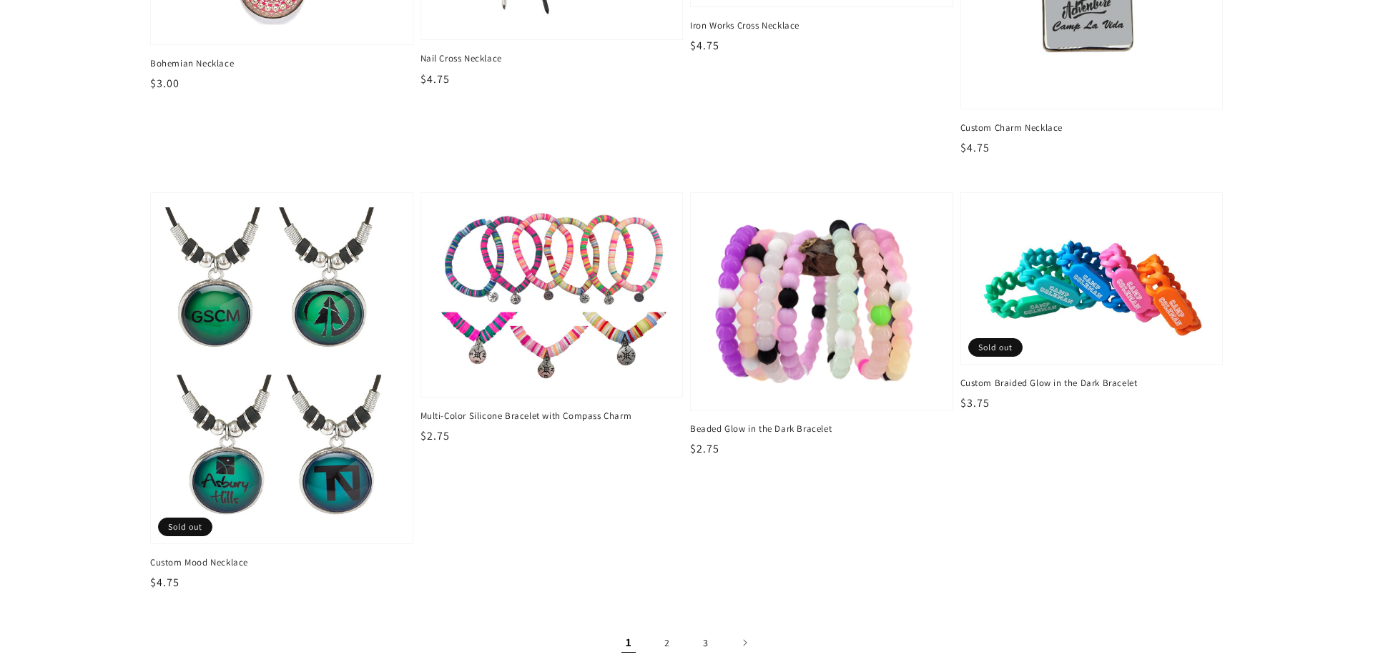
scroll to position [2451, 0]
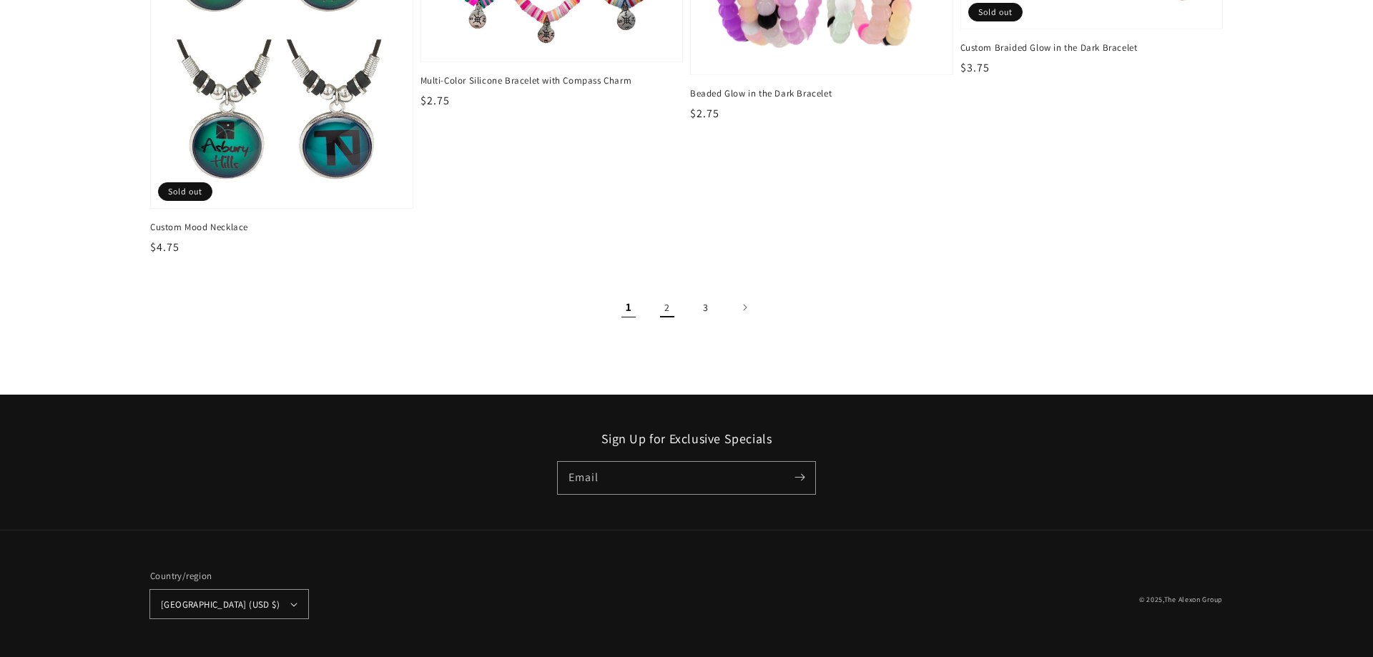
click at [660, 309] on link "2" at bounding box center [667, 307] width 31 height 31
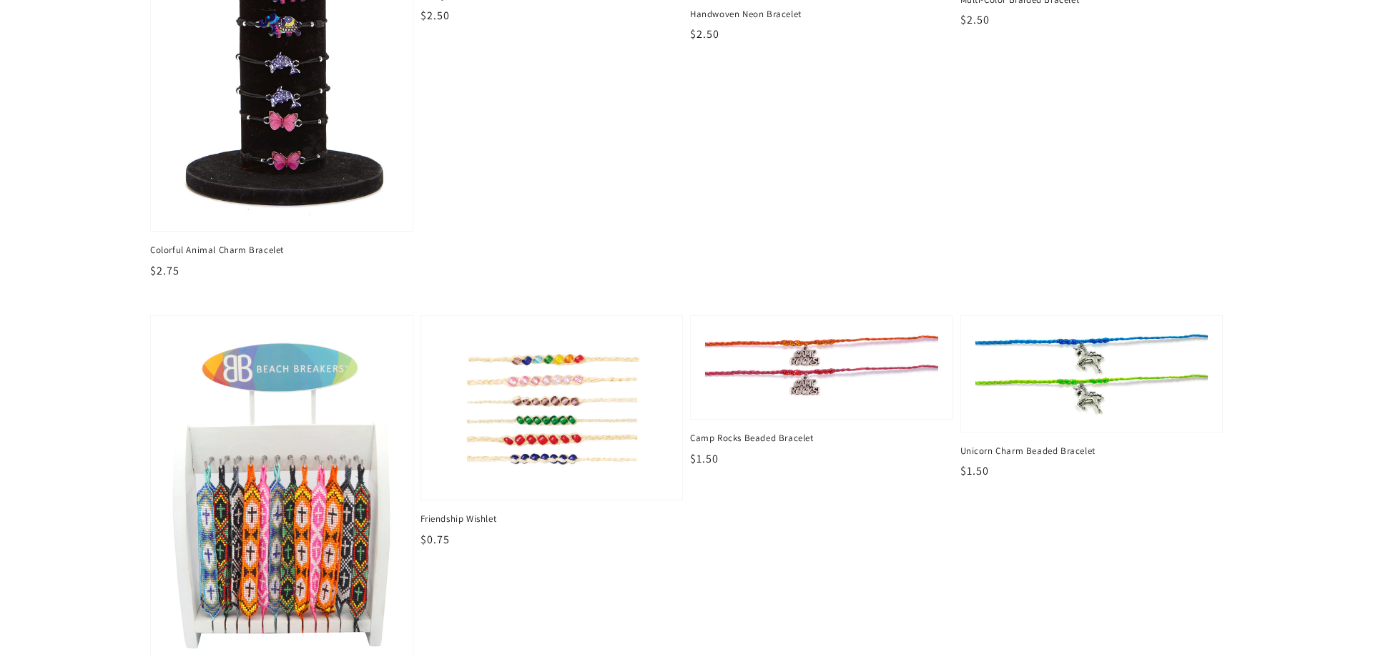
scroll to position [1678, 0]
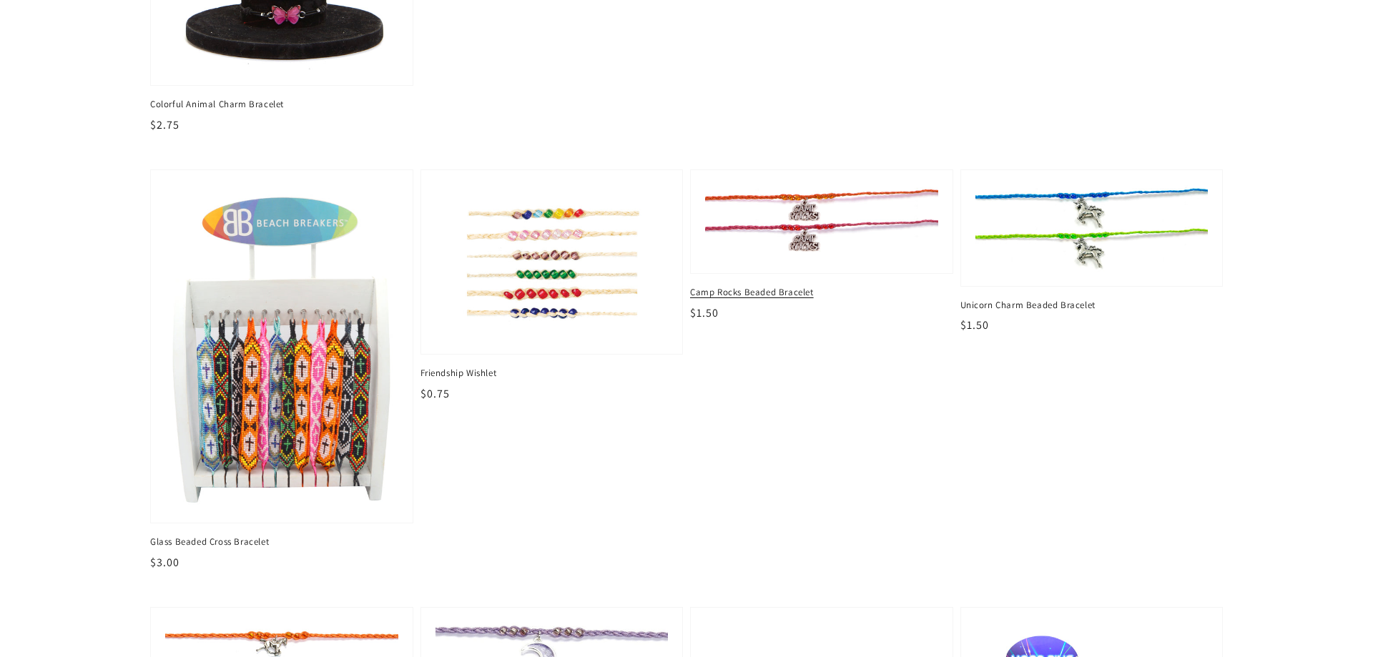
click at [786, 235] on img at bounding box center [822, 221] width 240 height 77
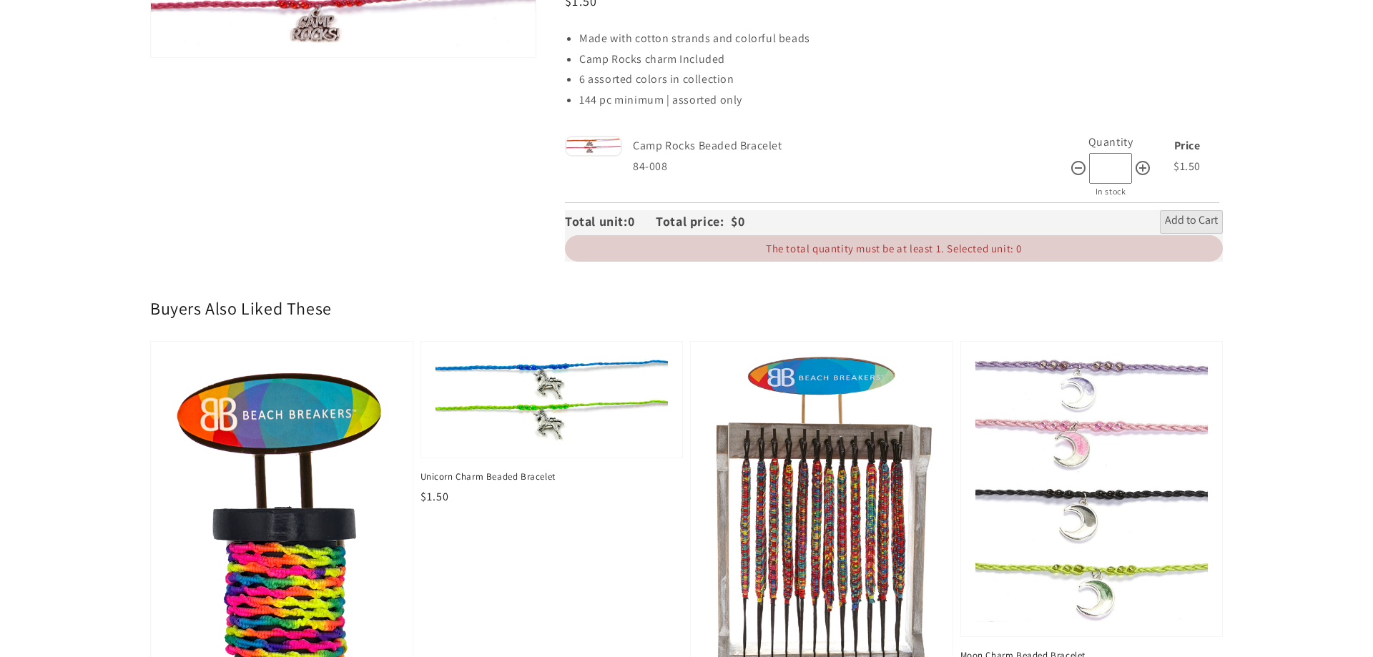
scroll to position [219, 0]
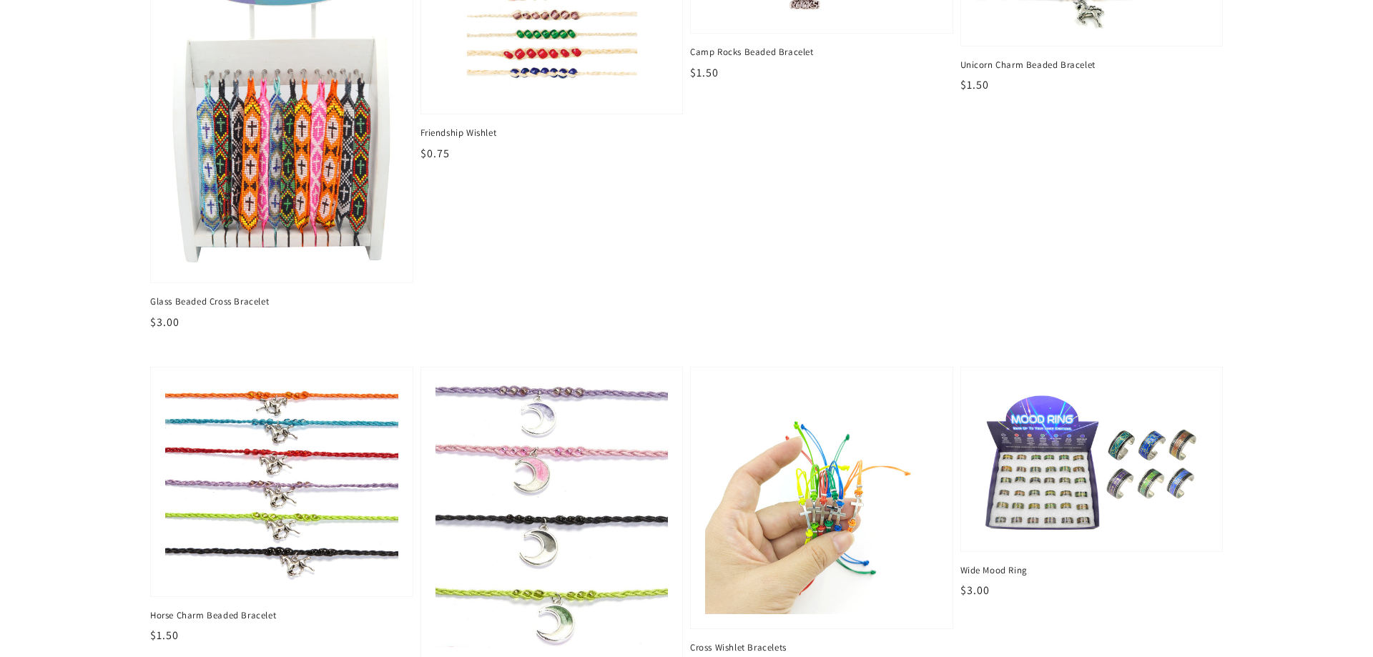
scroll to position [1970, 0]
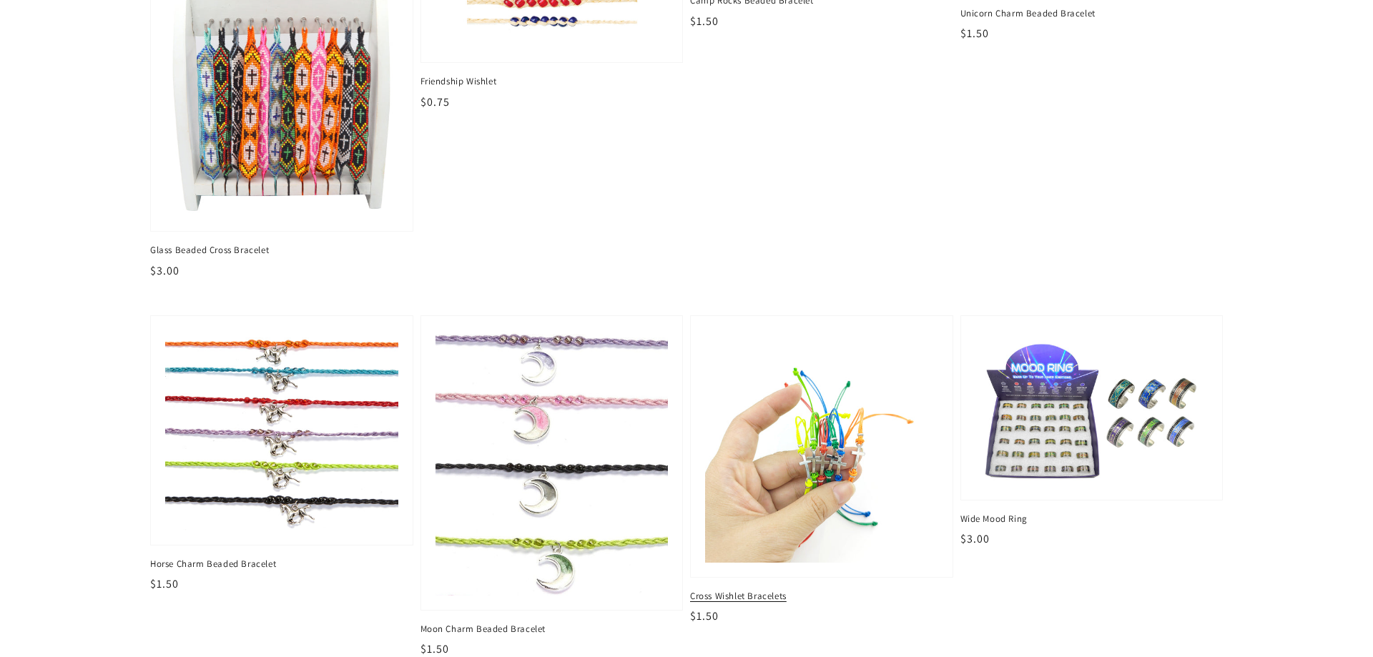
click at [823, 441] on img at bounding box center [822, 447] width 240 height 240
